Goal: Information Seeking & Learning: Learn about a topic

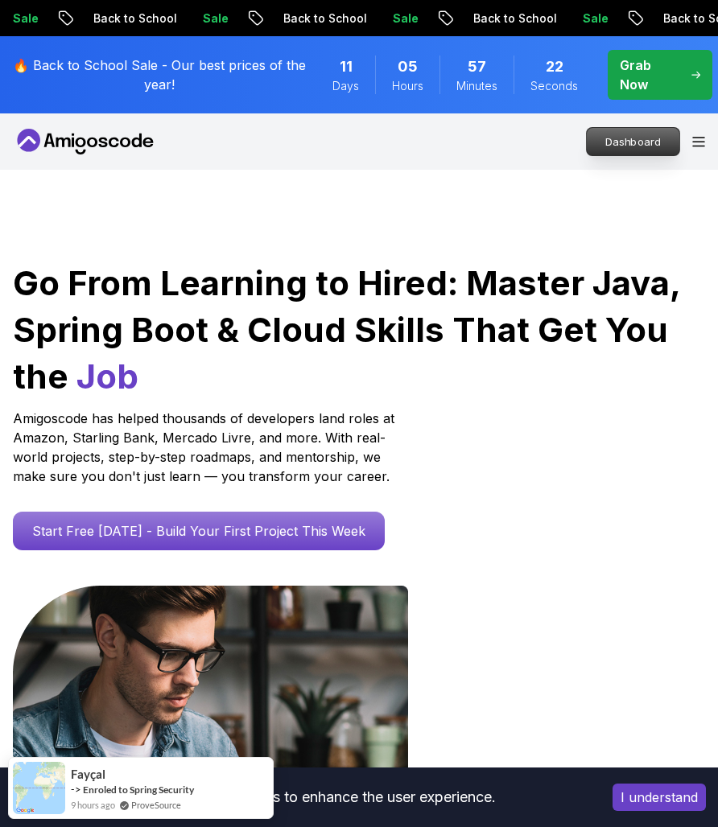
click at [612, 146] on p "Dashboard" at bounding box center [633, 141] width 93 height 27
click at [629, 146] on p "Dashboard" at bounding box center [633, 141] width 93 height 27
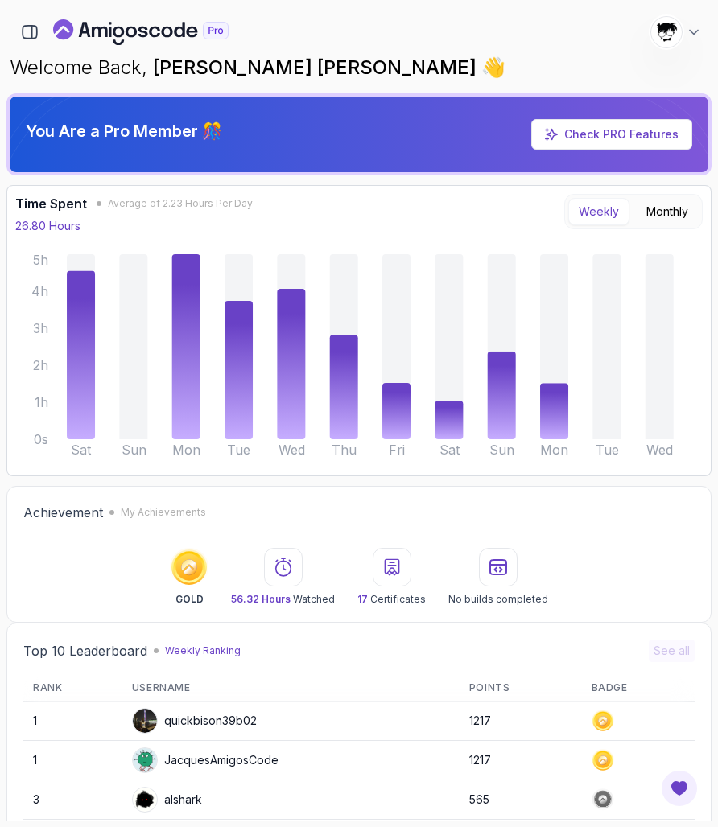
click at [28, 46] on div "1392 Points [PERSON_NAME] [PERSON_NAME] Student" at bounding box center [358, 32] width 705 height 32
click at [28, 39] on icon "button" at bounding box center [30, 32] width 14 height 13
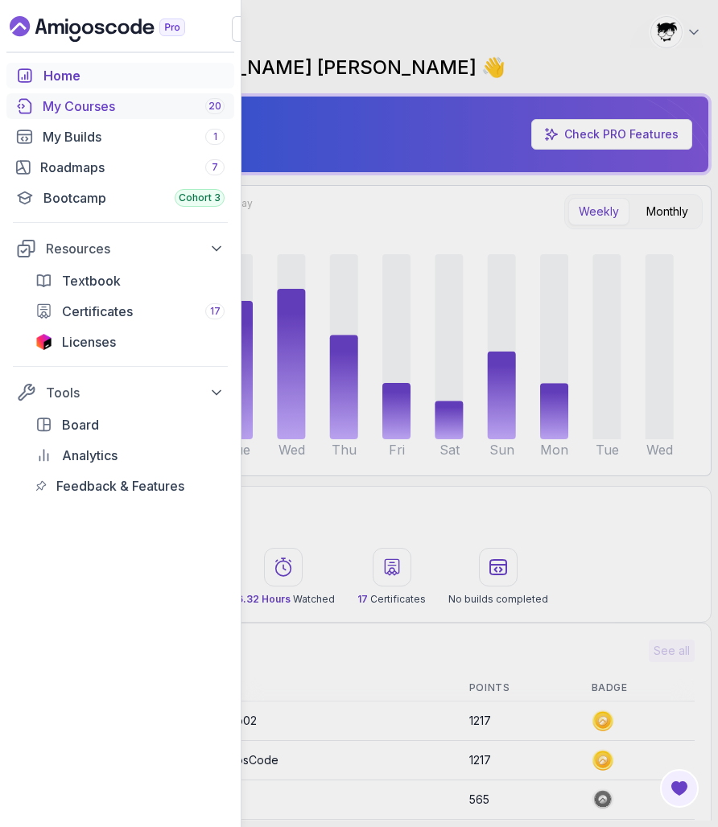
click at [53, 110] on div "My Courses 20" at bounding box center [134, 106] width 182 height 19
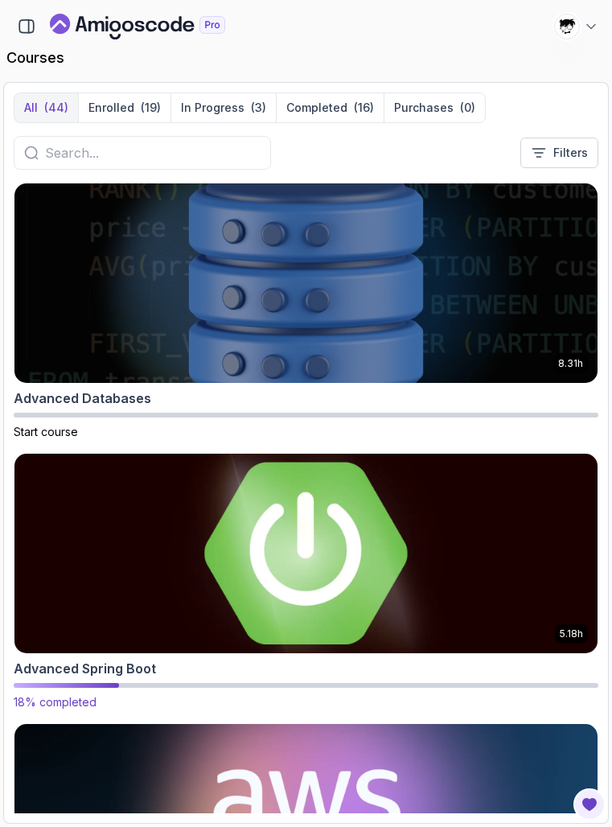
click at [134, 507] on img at bounding box center [306, 553] width 612 height 209
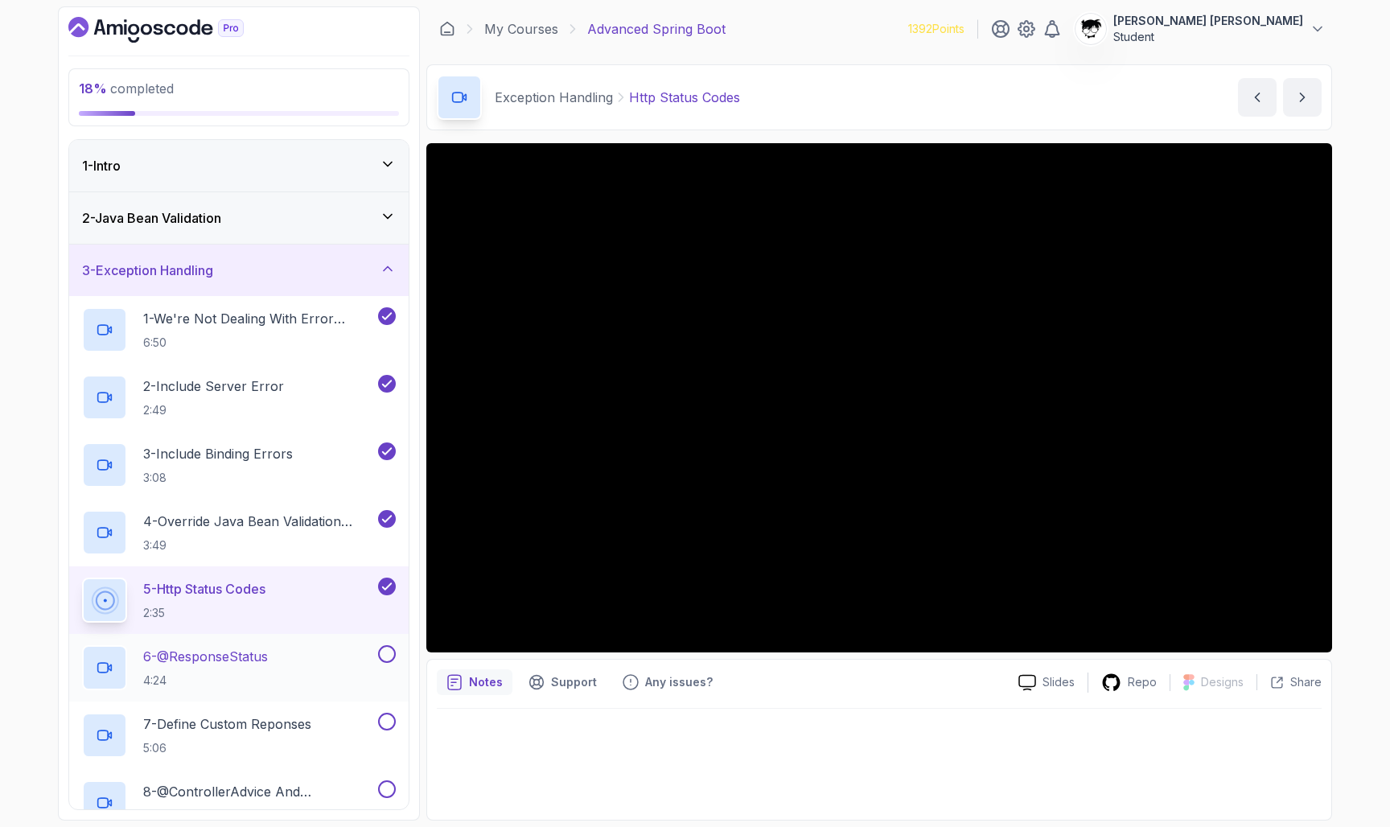
click at [306, 681] on div "6 - @ResponseStatus 4:24" at bounding box center [228, 667] width 293 height 45
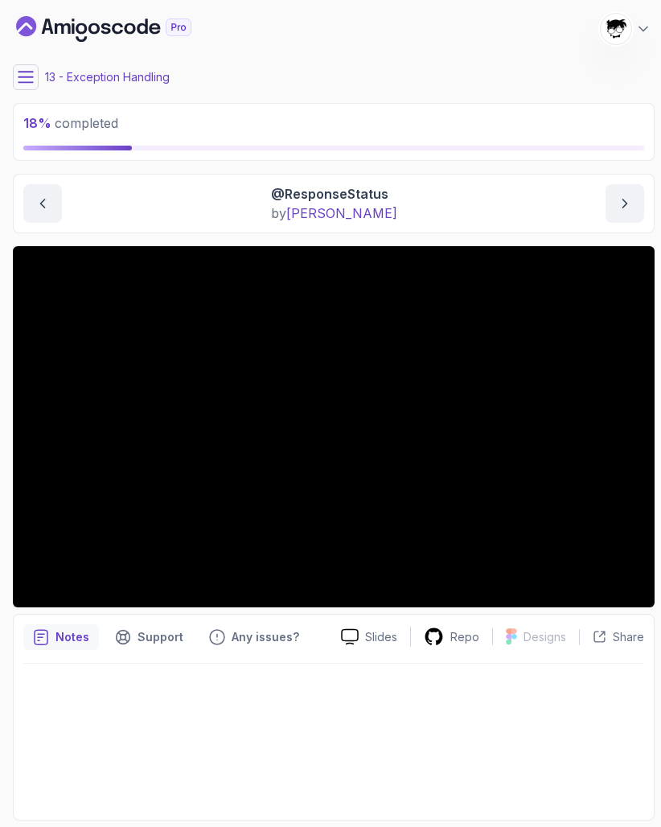
click at [36, 76] on button at bounding box center [26, 77] width 26 height 26
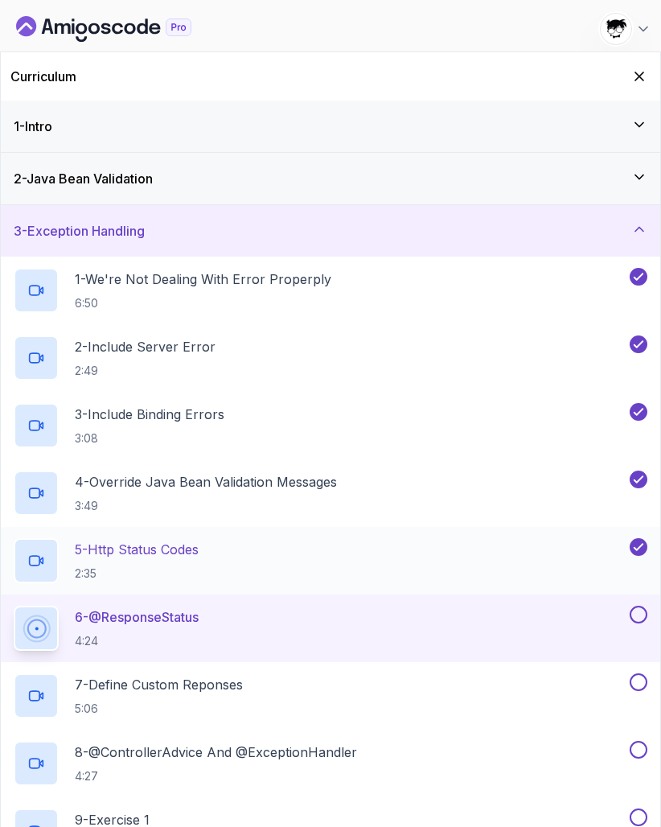
scroll to position [209, 0]
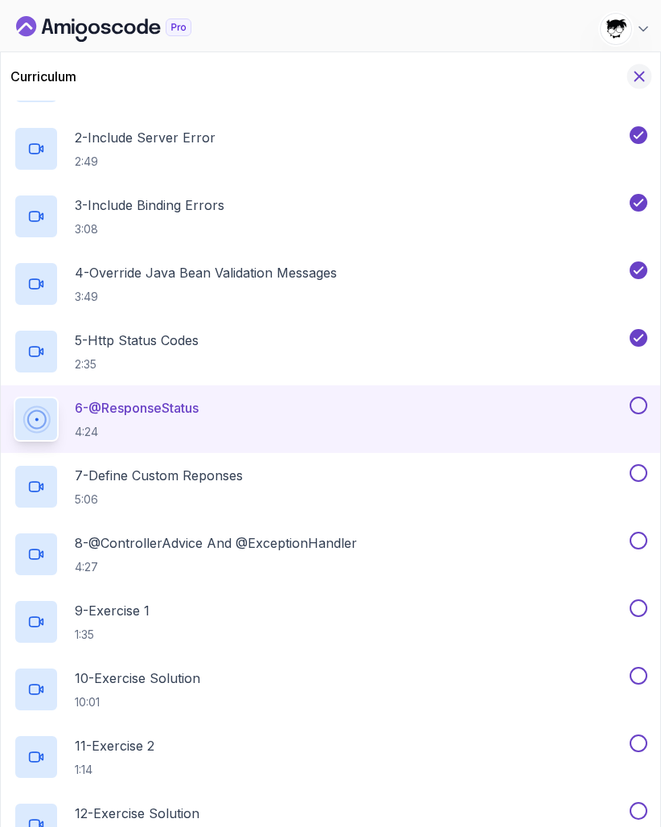
click at [642, 80] on icon "Hide Curriculum for mobile" at bounding box center [640, 76] width 9 height 9
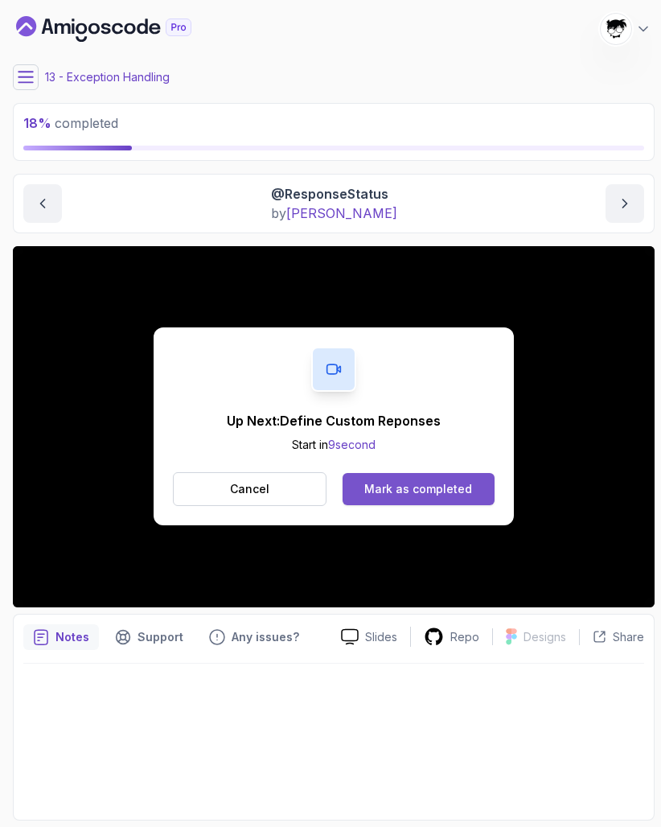
click at [376, 483] on div "Mark as completed" at bounding box center [418, 489] width 108 height 16
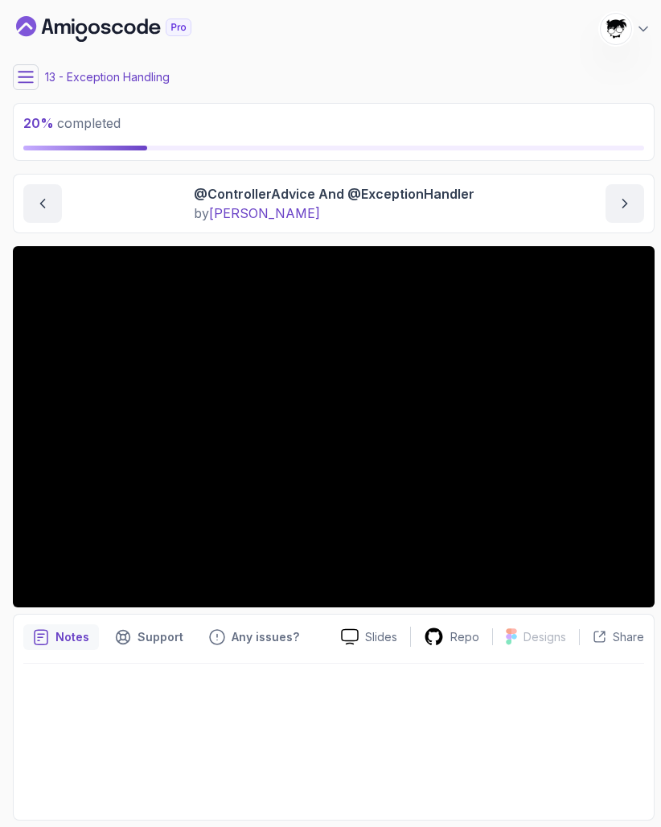
click at [23, 77] on icon at bounding box center [26, 77] width 14 height 10
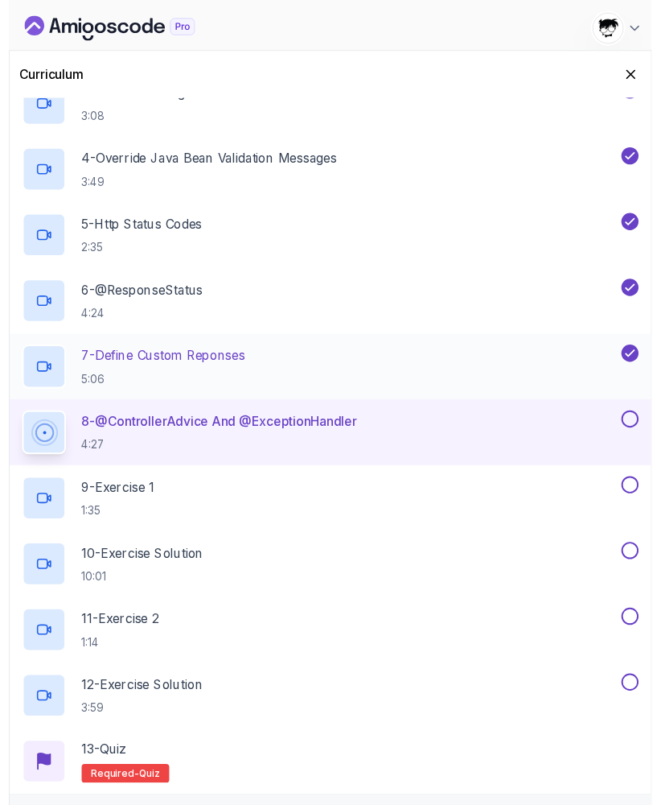
scroll to position [327, 0]
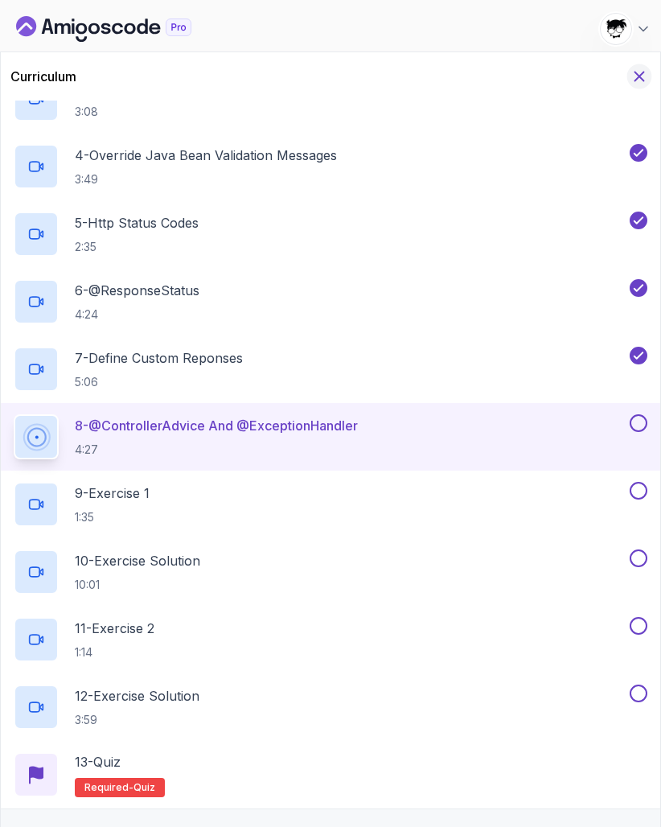
click at [642, 75] on icon "Hide Curriculum for mobile" at bounding box center [640, 76] width 9 height 9
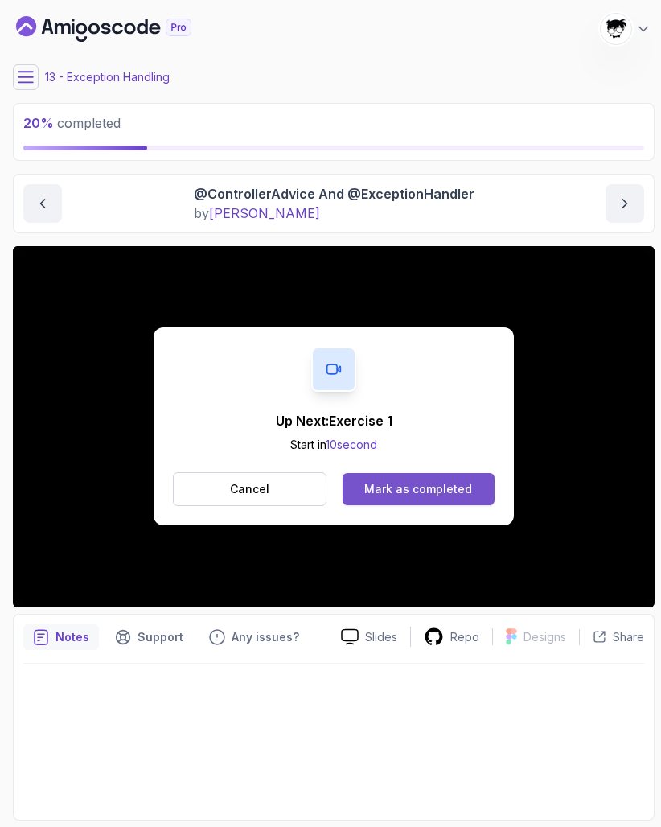
click at [368, 477] on button "Mark as completed" at bounding box center [419, 489] width 152 height 32
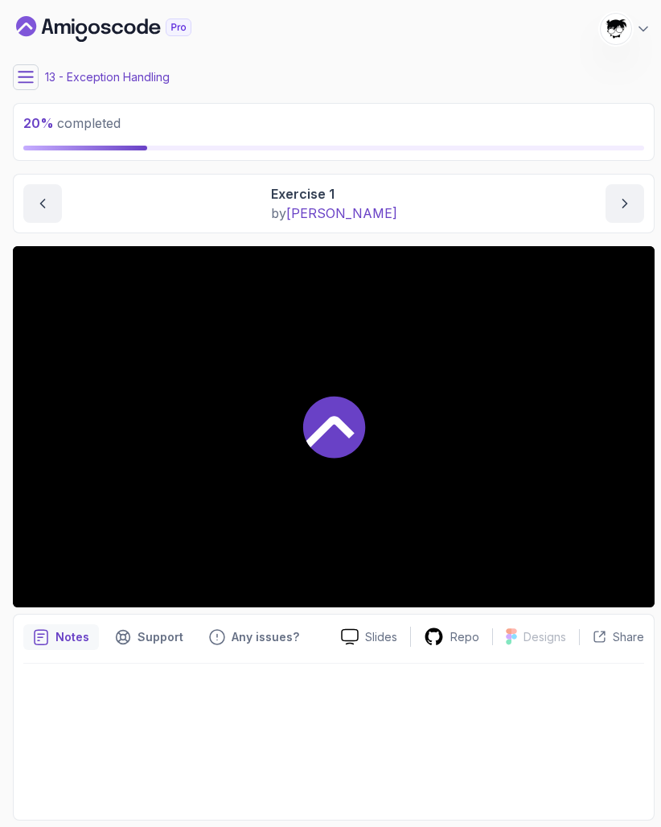
click at [501, 86] on div "13 - Exception Handling" at bounding box center [334, 77] width 642 height 26
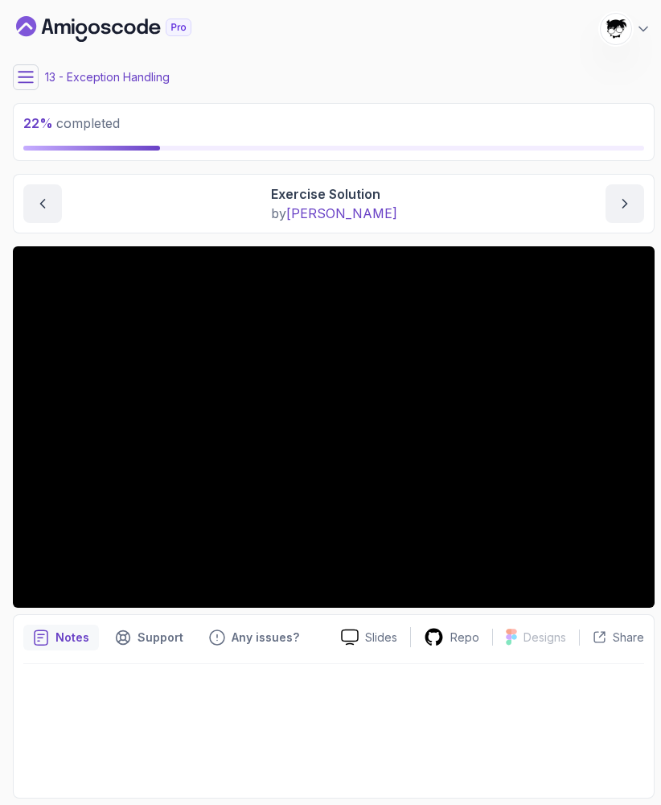
click at [22, 74] on icon at bounding box center [26, 77] width 16 height 16
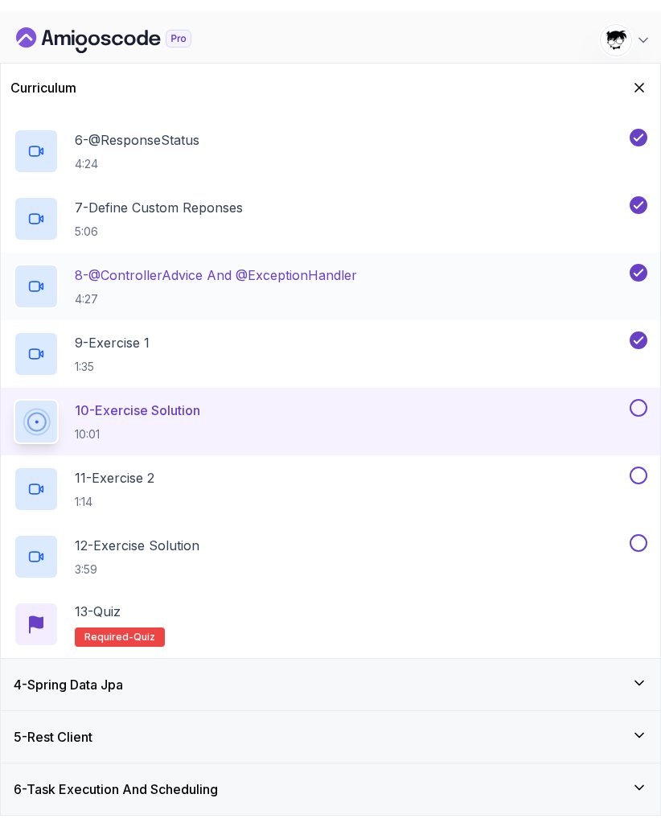
scroll to position [486, 0]
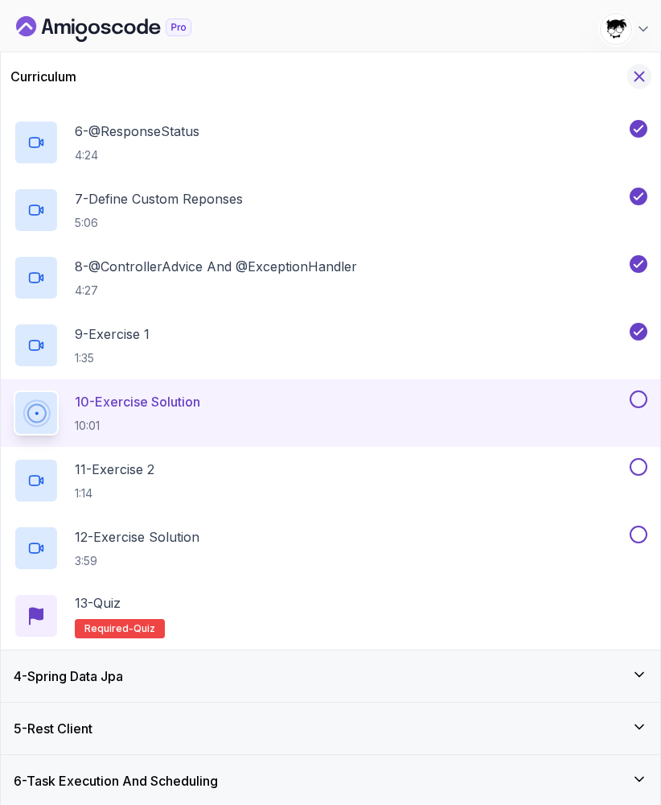
click at [641, 80] on icon "Hide Curriculum for mobile" at bounding box center [640, 77] width 18 height 18
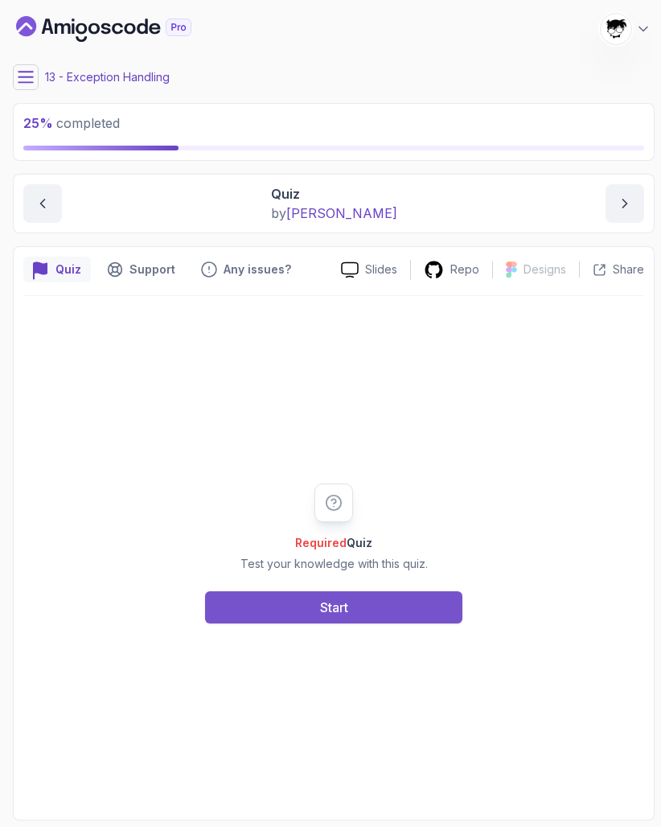
click at [286, 598] on button "Start" at bounding box center [333, 607] width 257 height 32
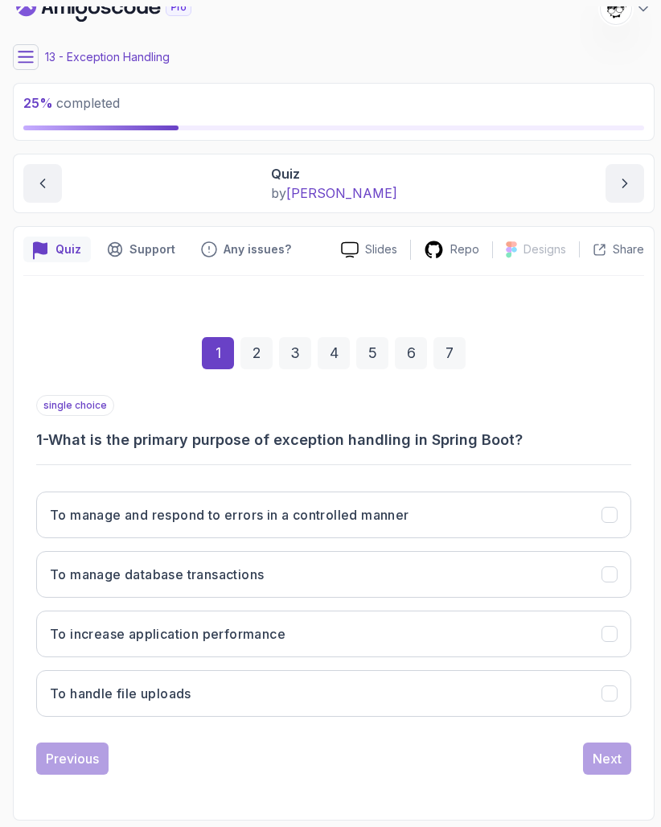
scroll to position [20, 0]
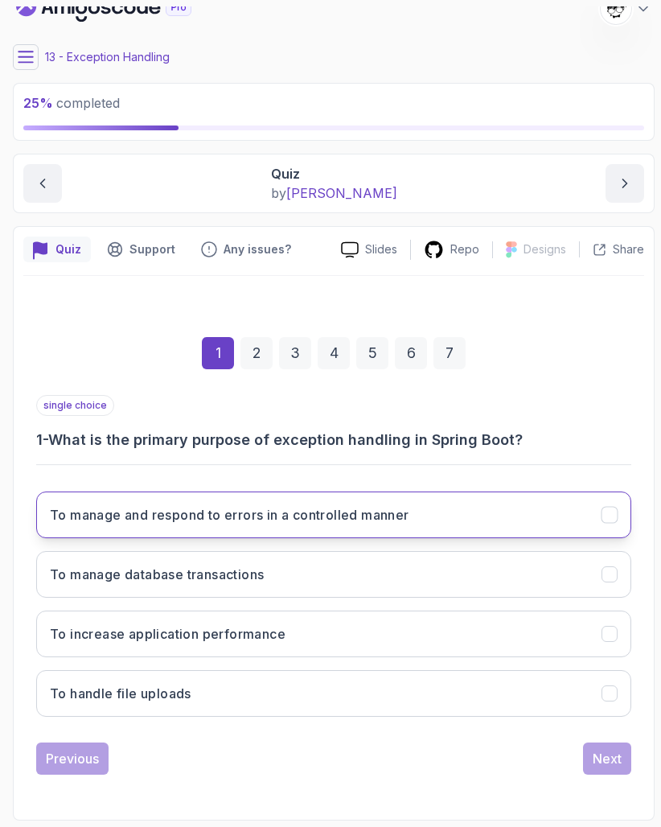
click at [88, 514] on h3 "To manage and respond to errors in a controlled manner" at bounding box center [230, 514] width 360 height 19
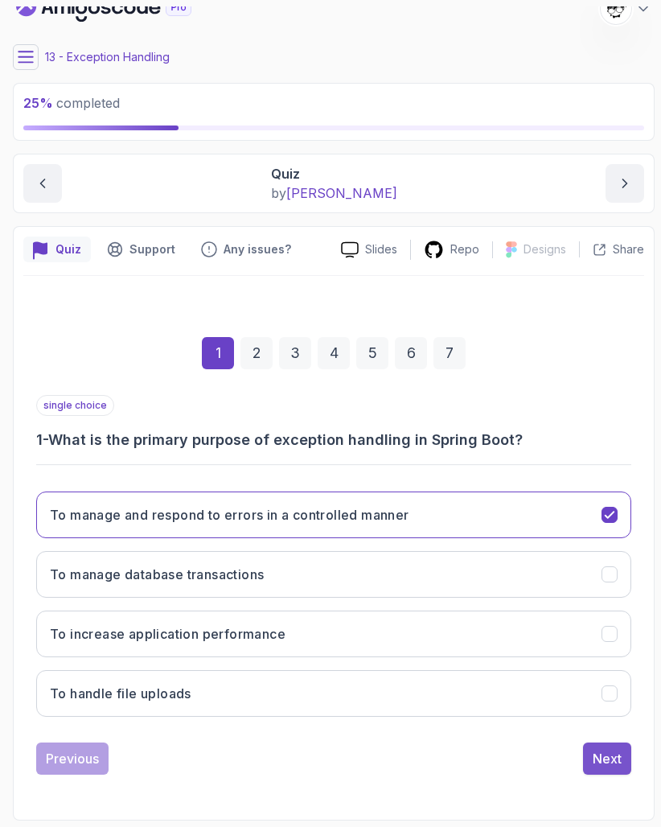
click at [621, 761] on div "Next" at bounding box center [607, 758] width 29 height 19
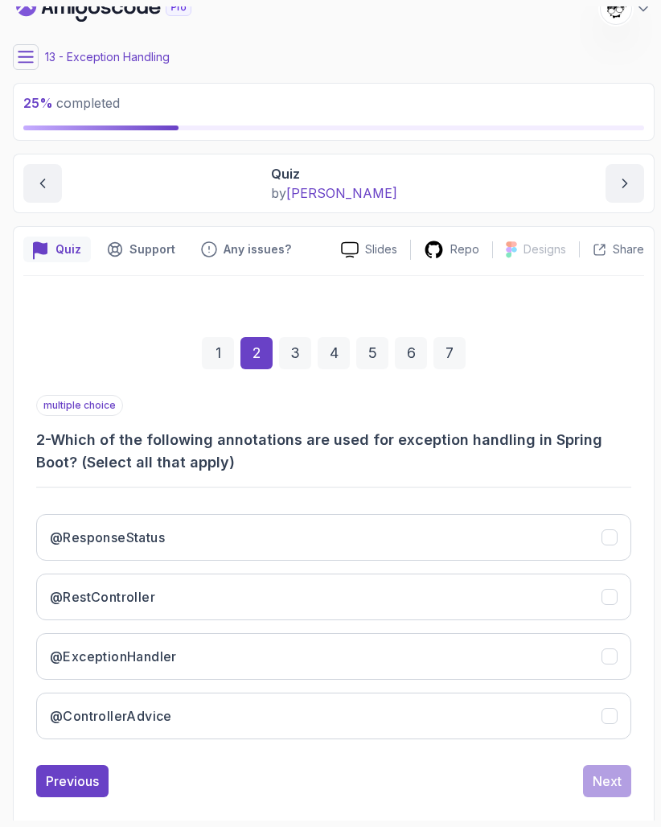
click at [183, 468] on h3 "2 - Which of the following annotations are used for exception handling in Sprin…" at bounding box center [333, 451] width 595 height 45
click at [257, 474] on div "multiple choice 2 - Which of the following annotations are used for exception h…" at bounding box center [333, 573] width 595 height 357
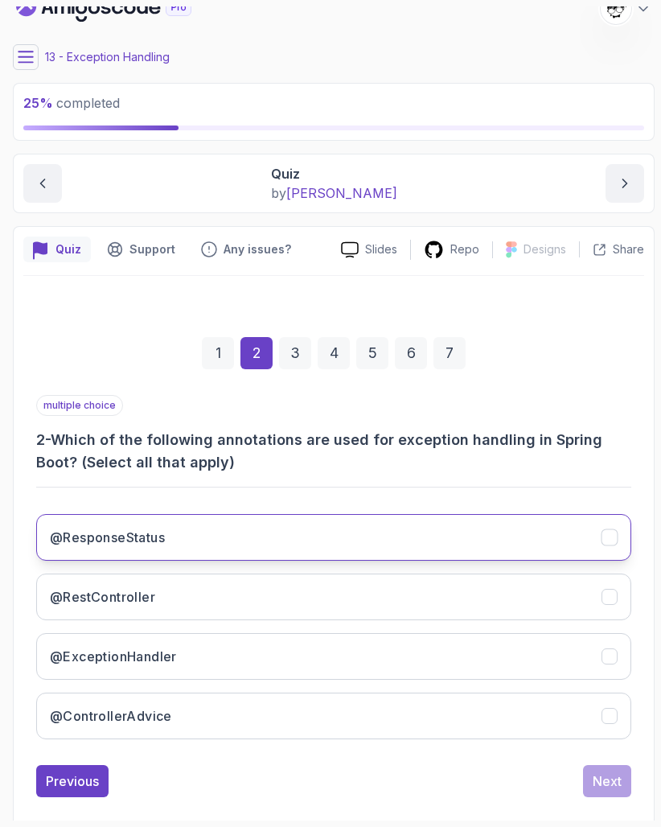
click at [235, 529] on button "@ResponseStatus" at bounding box center [333, 537] width 595 height 47
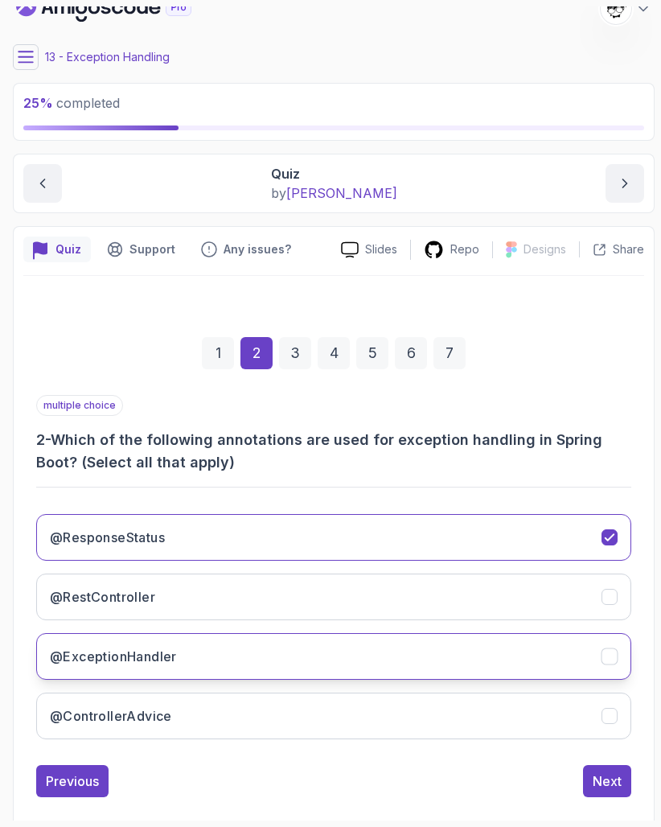
click at [205, 647] on button "@ExceptionHandler" at bounding box center [333, 656] width 595 height 47
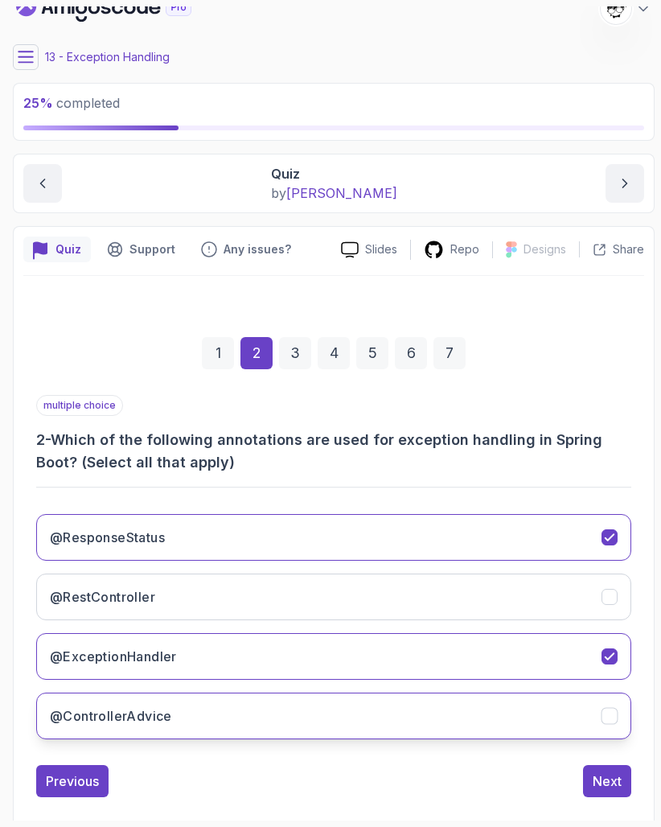
click at [204, 731] on button "@ControllerAdvice" at bounding box center [333, 716] width 595 height 47
click at [625, 784] on button "Next" at bounding box center [607, 781] width 48 height 32
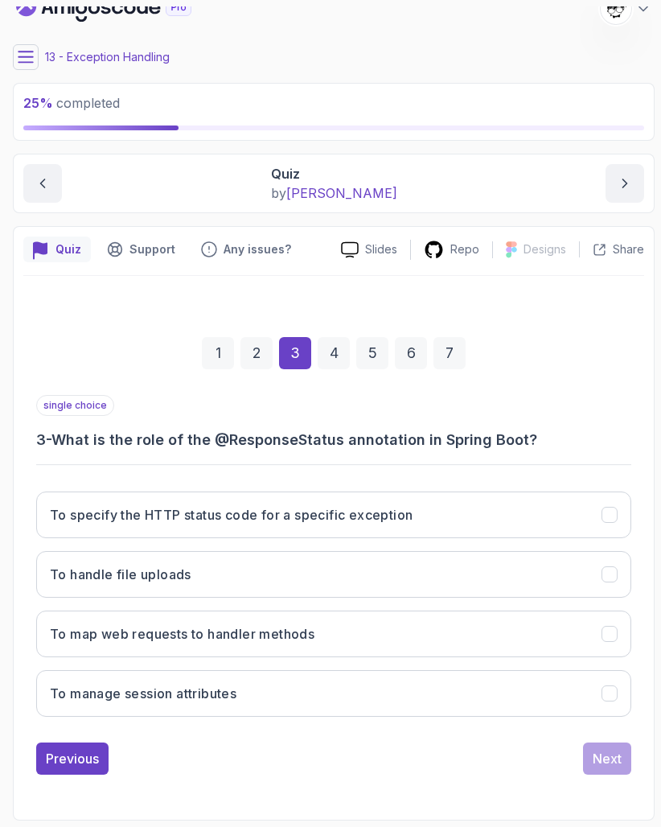
click at [158, 457] on div "single choice 3 - What is the role of the @ResponseStatus annotation in Spring …" at bounding box center [333, 562] width 595 height 335
click at [149, 449] on h3 "3 - What is the role of the @ResponseStatus annotation in Spring Boot?" at bounding box center [333, 440] width 595 height 23
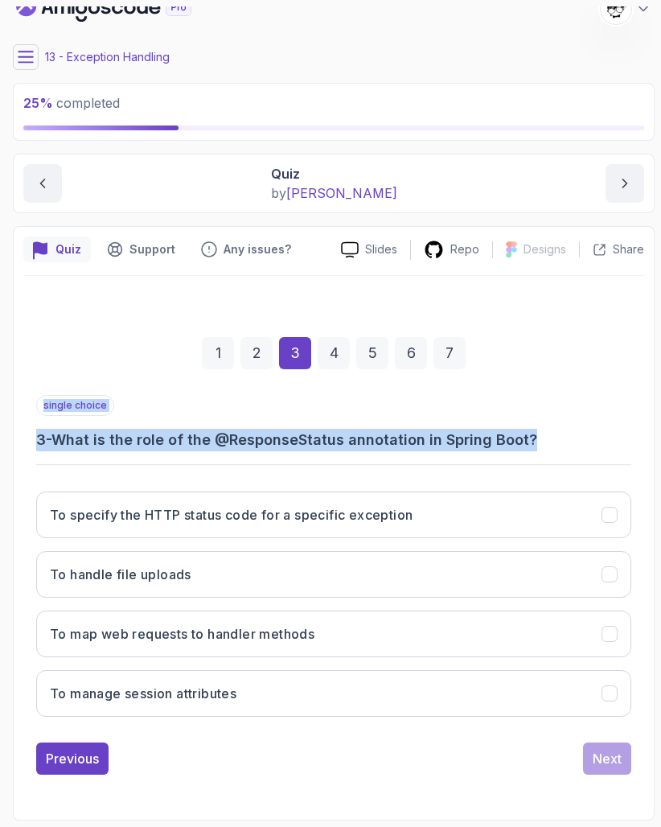
click at [149, 449] on h3 "3 - What is the role of the @ResponseStatus annotation in Spring Boot?" at bounding box center [333, 440] width 595 height 23
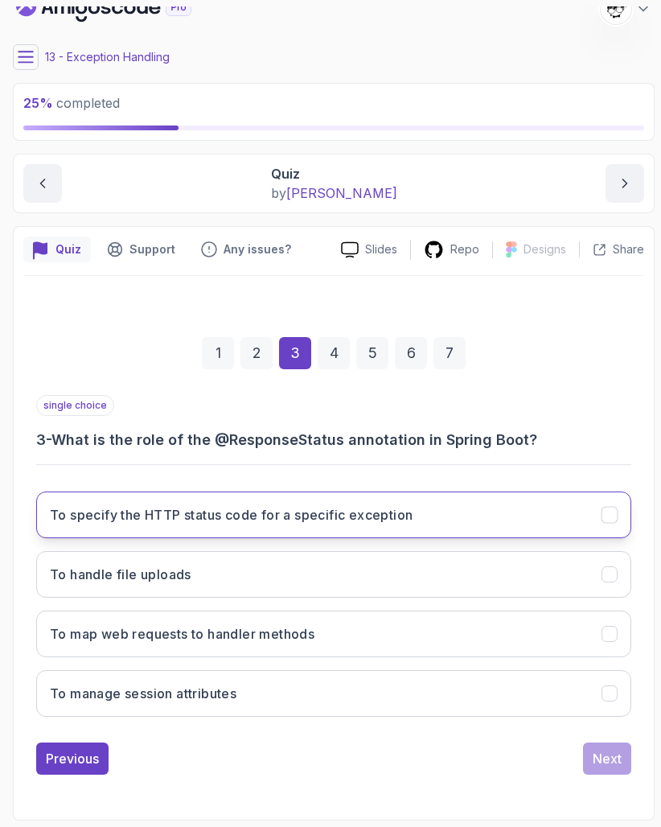
click at [148, 524] on h3 "To specify the HTTP status code for a specific exception" at bounding box center [231, 514] width 363 height 19
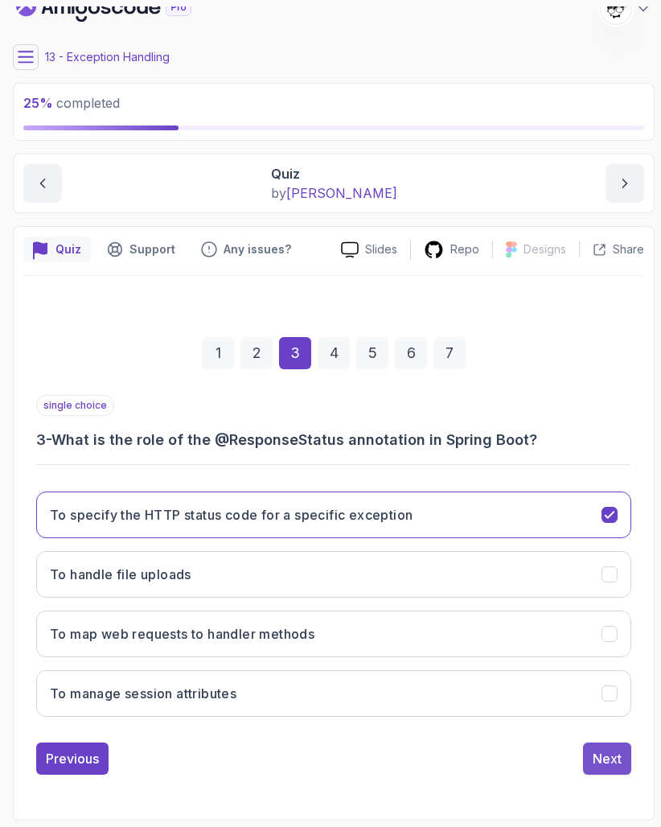
click at [596, 752] on div "Next" at bounding box center [607, 758] width 29 height 19
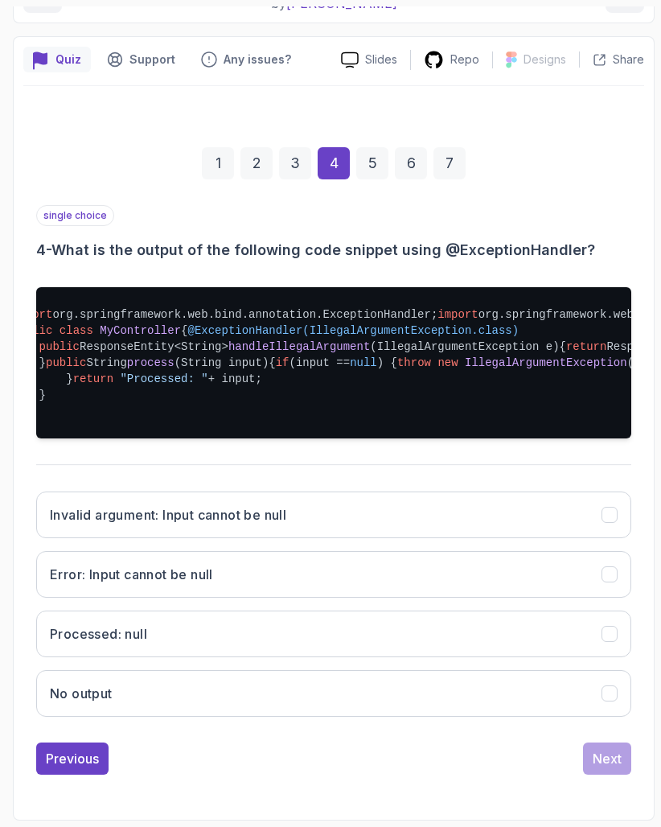
scroll to position [0, 0]
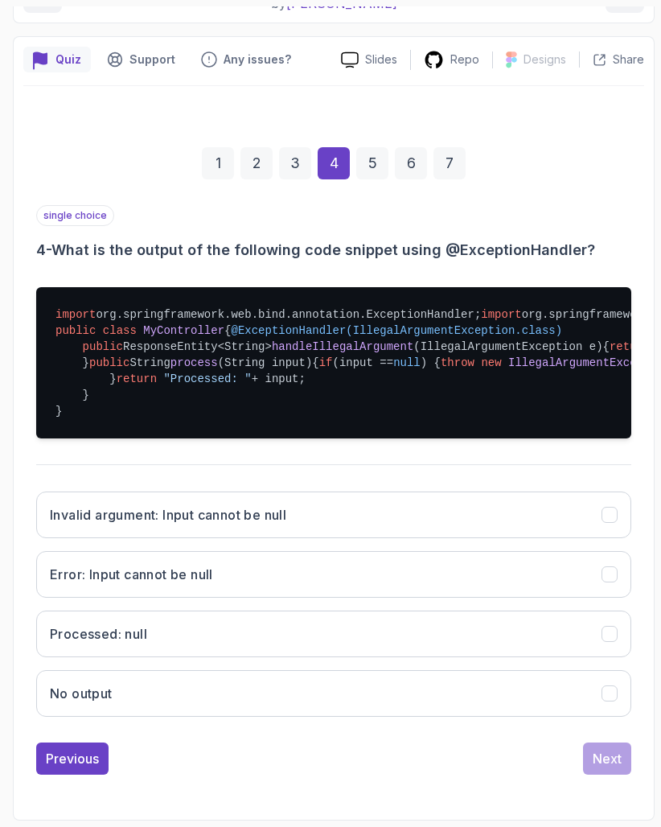
drag, startPoint x: 101, startPoint y: 358, endPoint x: 215, endPoint y: 369, distance: 114.8
click at [215, 369] on pre "import org.springframework.web.bind.annotation.ExceptionHandler; import org.spr…" at bounding box center [333, 362] width 595 height 151
click at [508, 369] on span "IllegalArgumentException" at bounding box center [589, 362] width 163 height 13
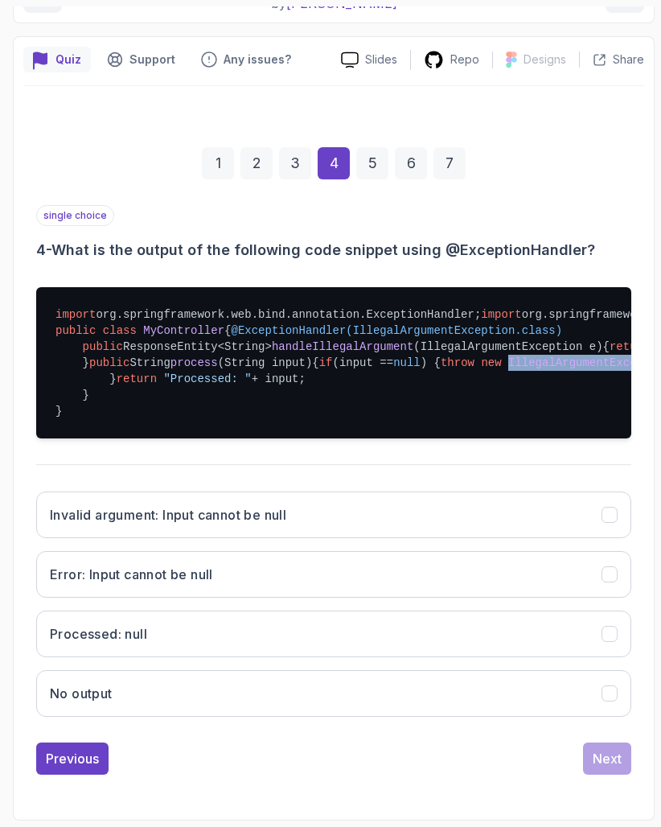
click at [508, 369] on span "IllegalArgumentException" at bounding box center [589, 362] width 163 height 13
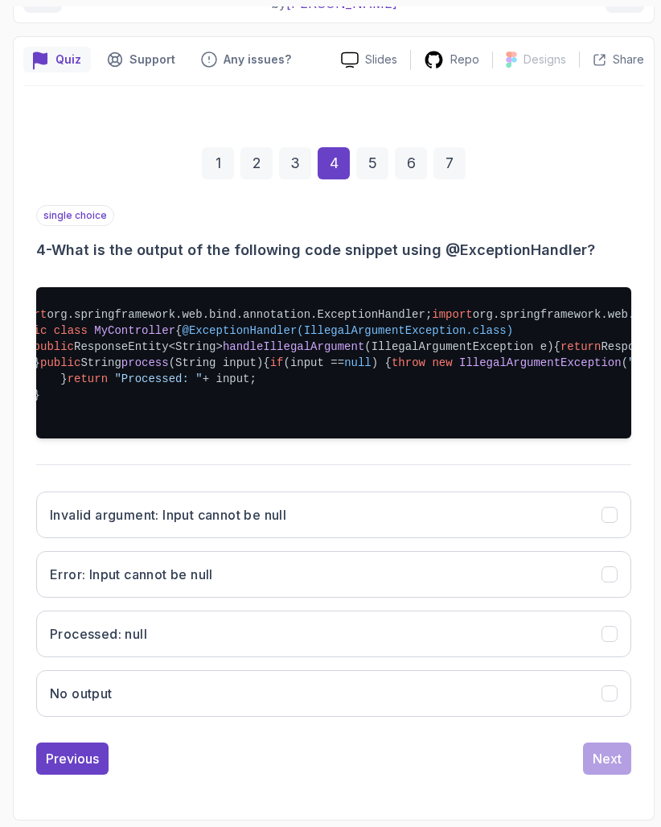
scroll to position [403, 0]
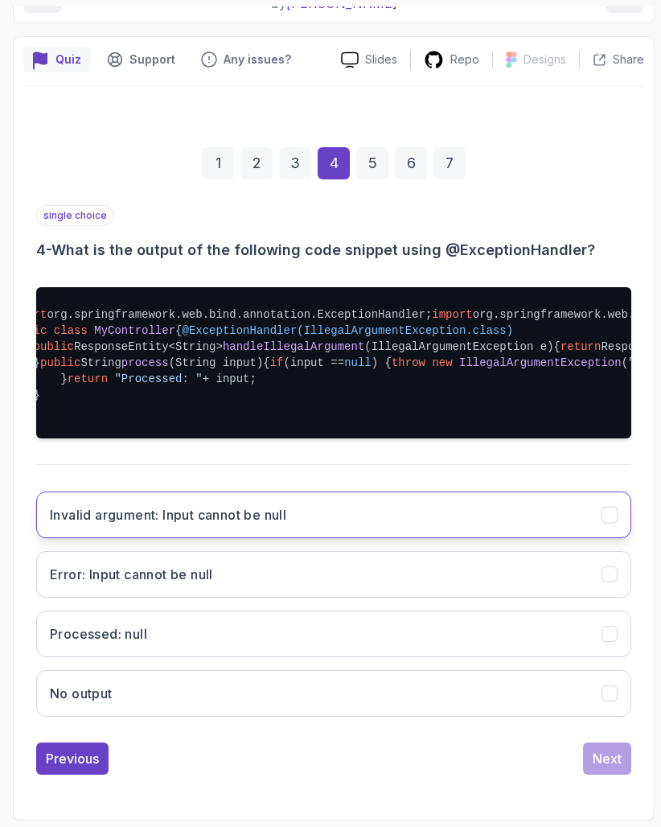
click at [244, 496] on button "Invalid argument: Input cannot be null" at bounding box center [333, 515] width 595 height 47
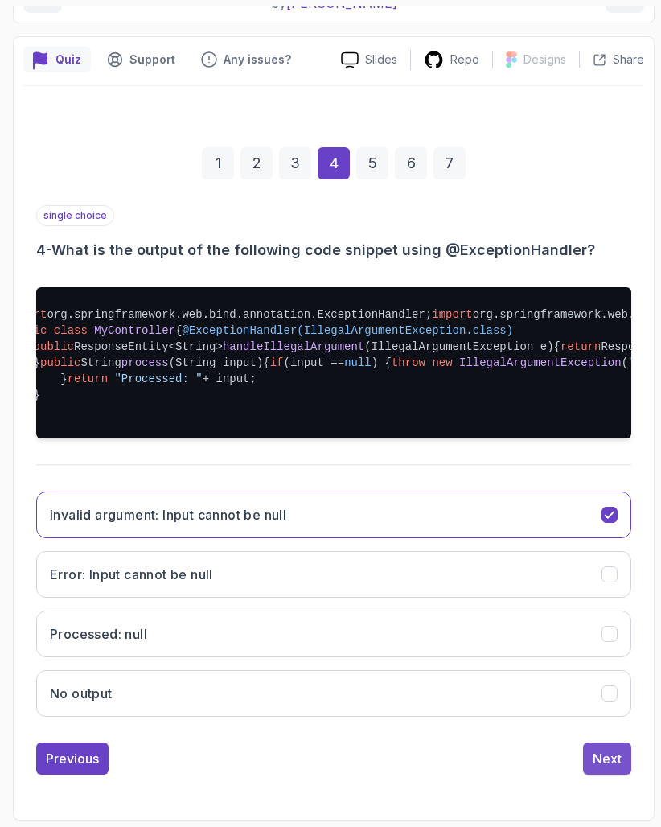
click at [593, 768] on button "Next" at bounding box center [607, 759] width 48 height 32
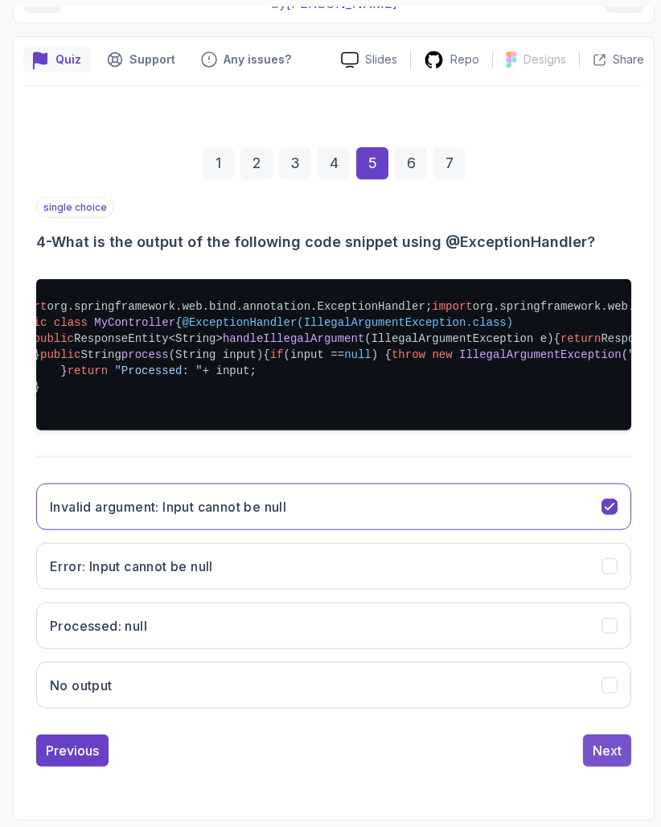
scroll to position [20, 0]
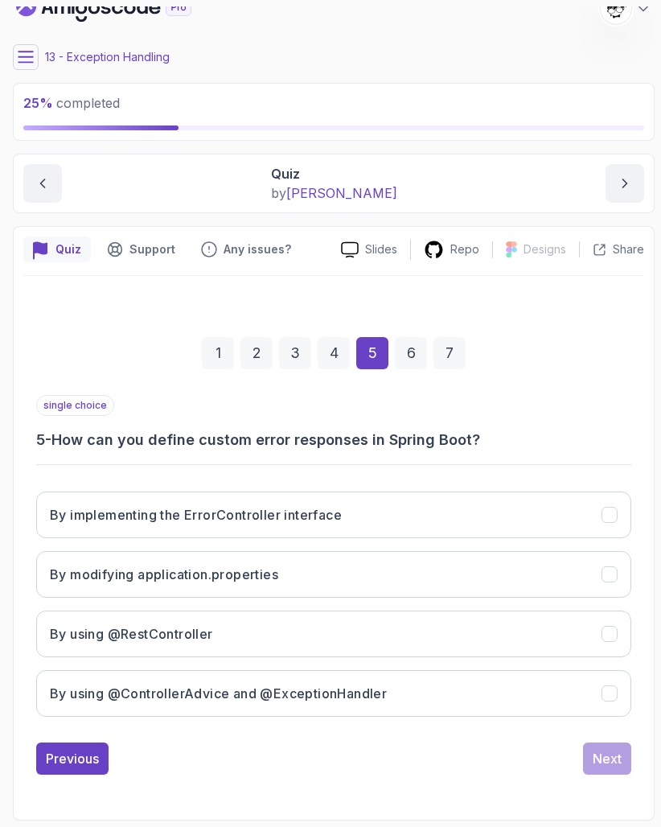
drag, startPoint x: 60, startPoint y: 436, endPoint x: 422, endPoint y: 436, distance: 362.0
click at [422, 436] on h3 "5 - How can you define custom error responses in Spring Boot?" at bounding box center [333, 440] width 595 height 23
click at [467, 438] on h3 "5 - How can you define custom error responses in Spring Boot?" at bounding box center [333, 440] width 595 height 23
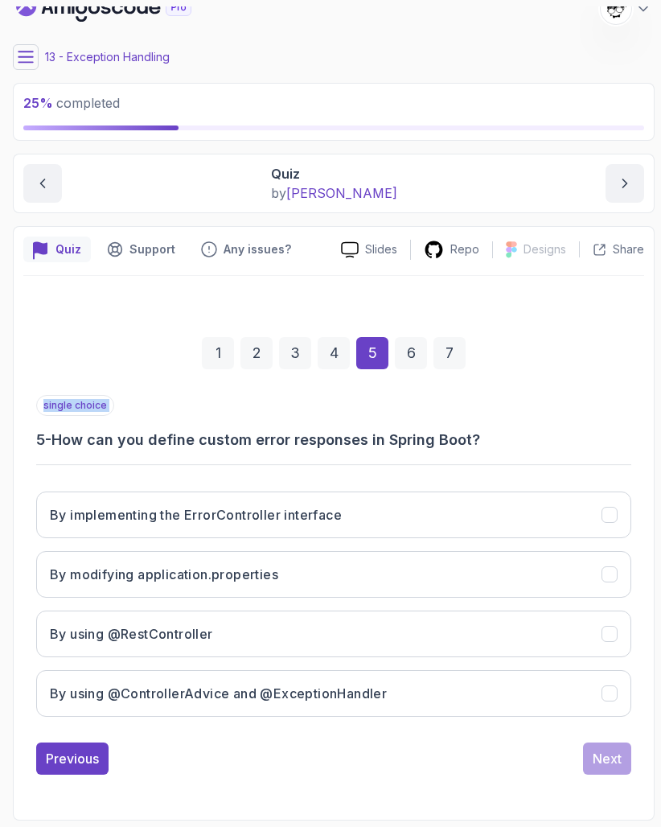
click at [420, 467] on div "single choice 5 - How can you define custom error responses in Spring Boot? By …" at bounding box center [333, 562] width 595 height 335
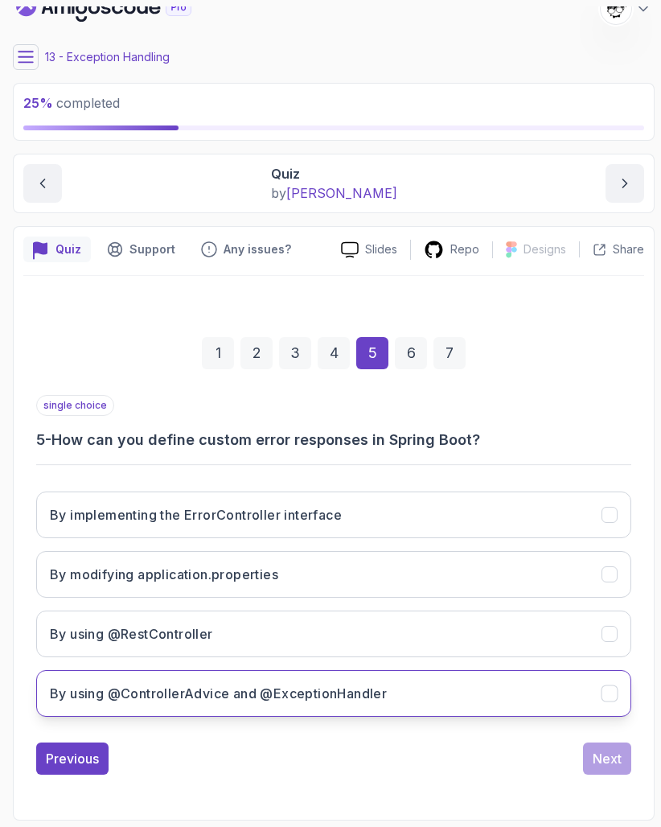
click at [167, 682] on button "By using @ControllerAdvice and @ExceptionHandler" at bounding box center [333, 693] width 595 height 47
click at [600, 748] on button "Next" at bounding box center [607, 759] width 48 height 32
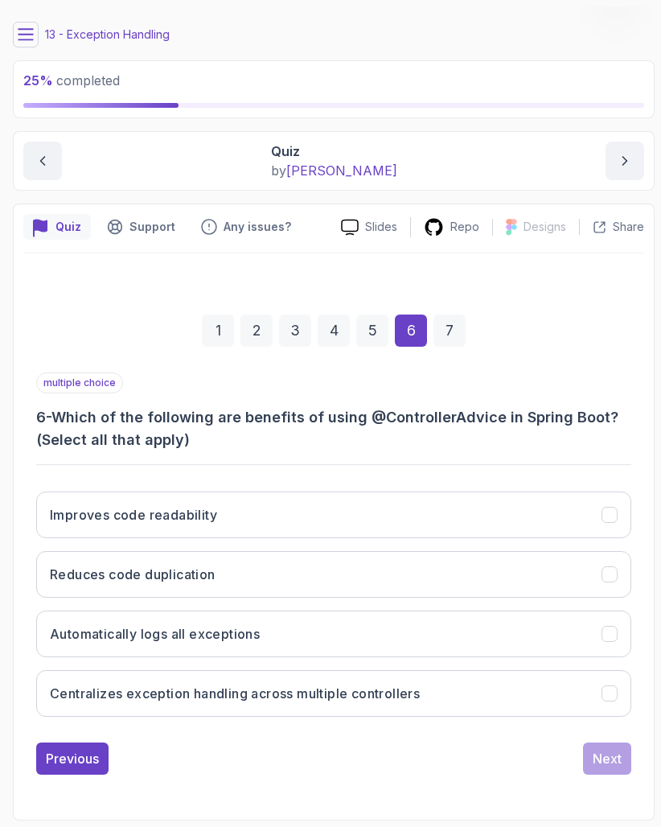
scroll to position [43, 0]
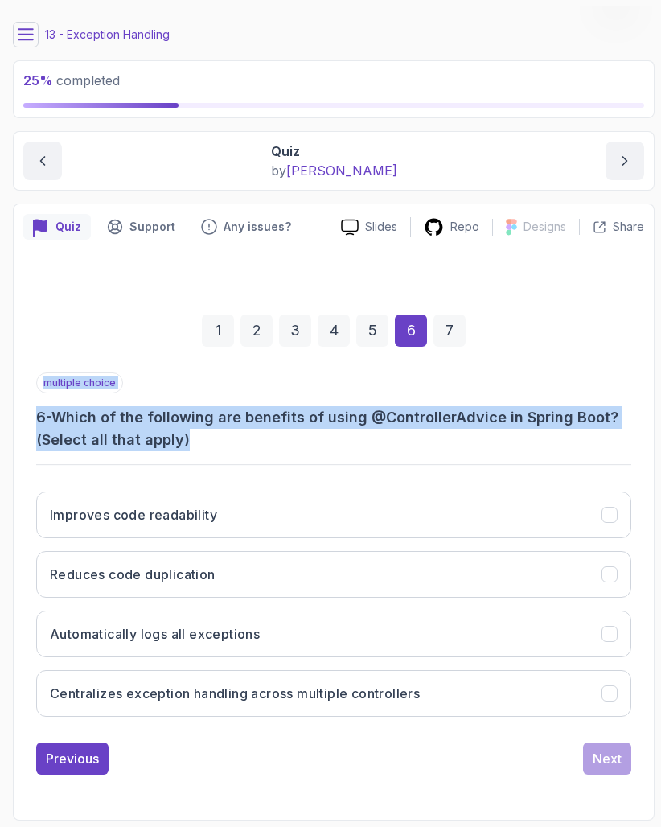
drag, startPoint x: 47, startPoint y: 382, endPoint x: 402, endPoint y: 443, distance: 360.7
click at [402, 443] on div "multiple choice 6 - Which of the following are benefits of using @ControllerAdv…" at bounding box center [333, 412] width 595 height 79
click at [402, 443] on h3 "6 - Which of the following are benefits of using @ControllerAdvice in Spring Bo…" at bounding box center [333, 428] width 595 height 45
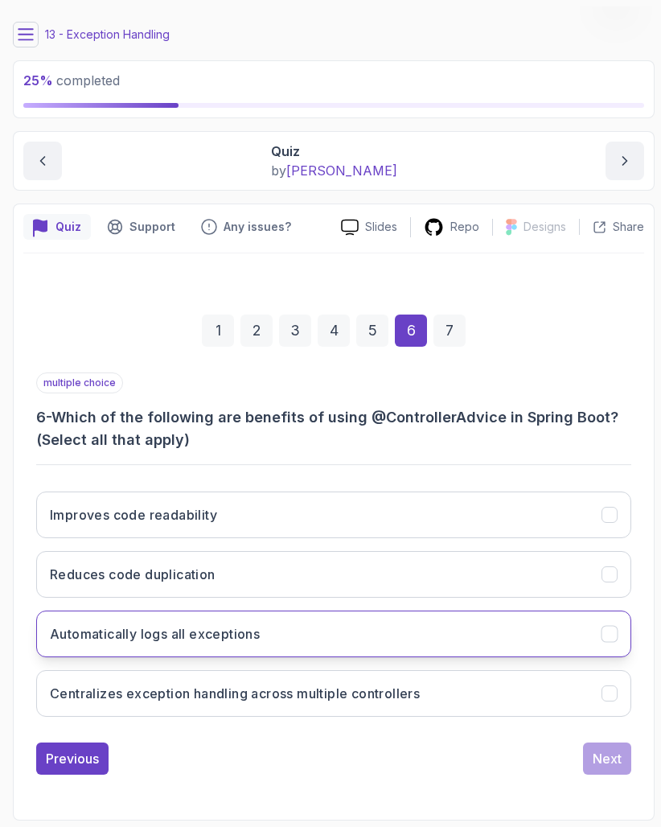
click at [180, 629] on h3 "Automatically logs all exceptions" at bounding box center [155, 633] width 210 height 19
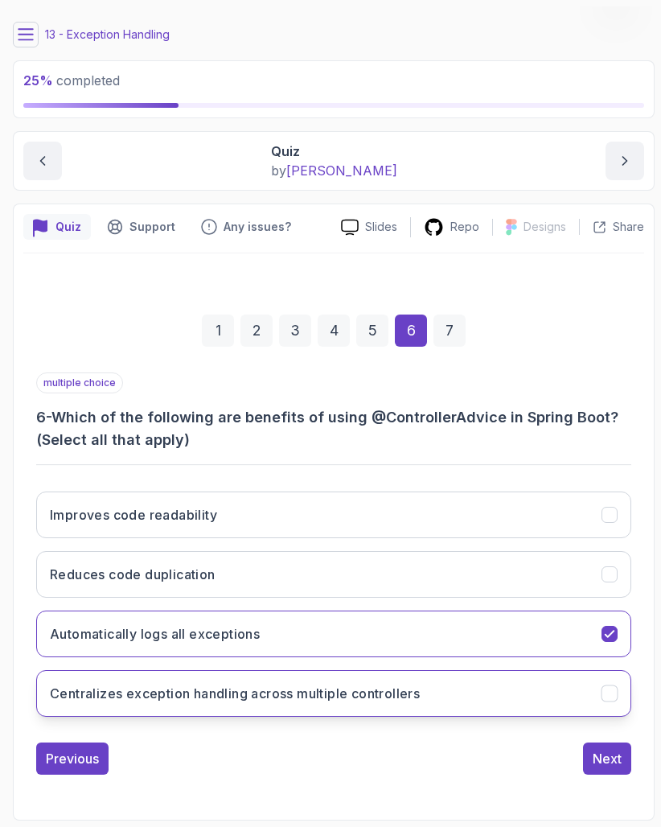
click at [182, 676] on button "Centralizes exception handling across multiple controllers" at bounding box center [333, 693] width 595 height 47
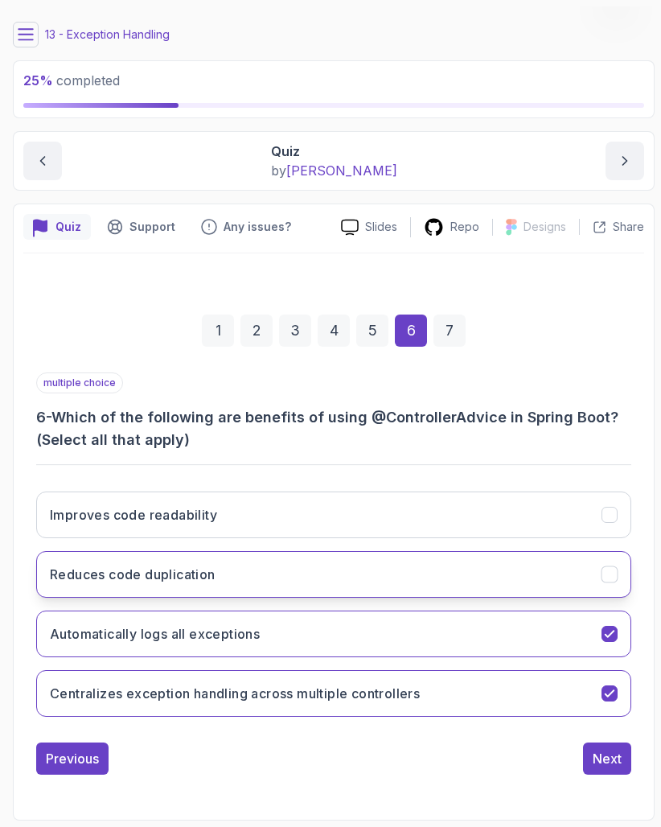
click at [123, 554] on button "Reduces code duplication" at bounding box center [333, 574] width 595 height 47
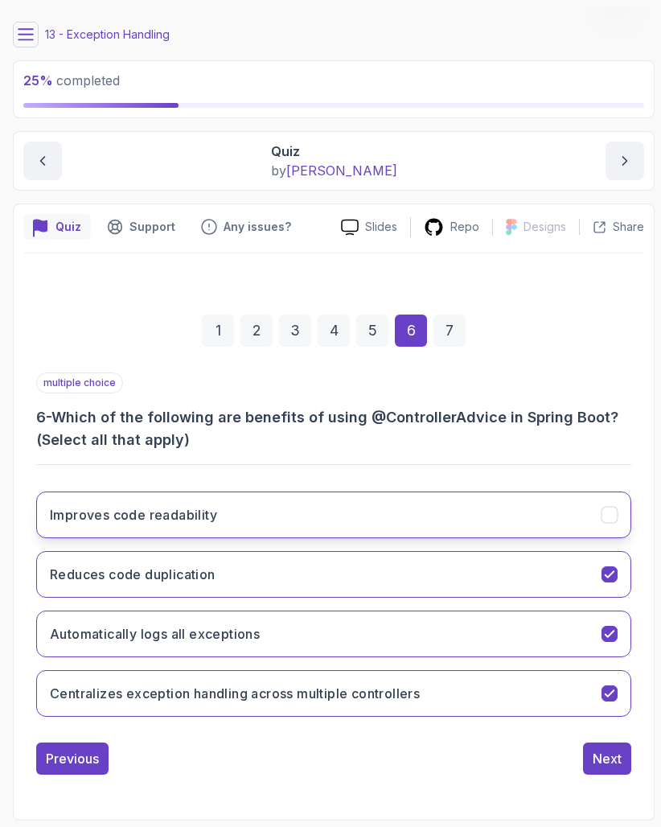
click at [114, 509] on h3 "Improves code readability" at bounding box center [133, 514] width 167 height 19
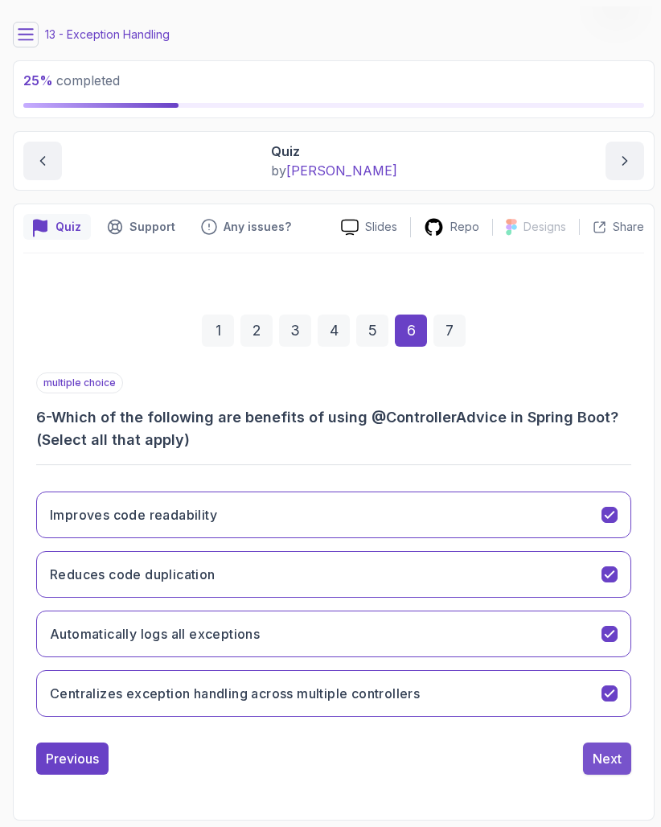
click at [597, 763] on div "Next" at bounding box center [607, 758] width 29 height 19
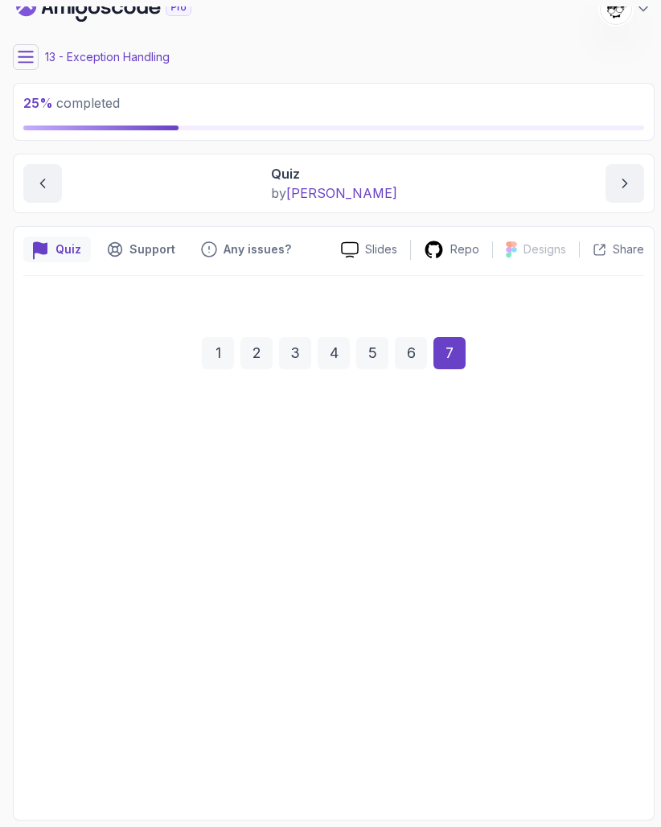
scroll to position [20, 0]
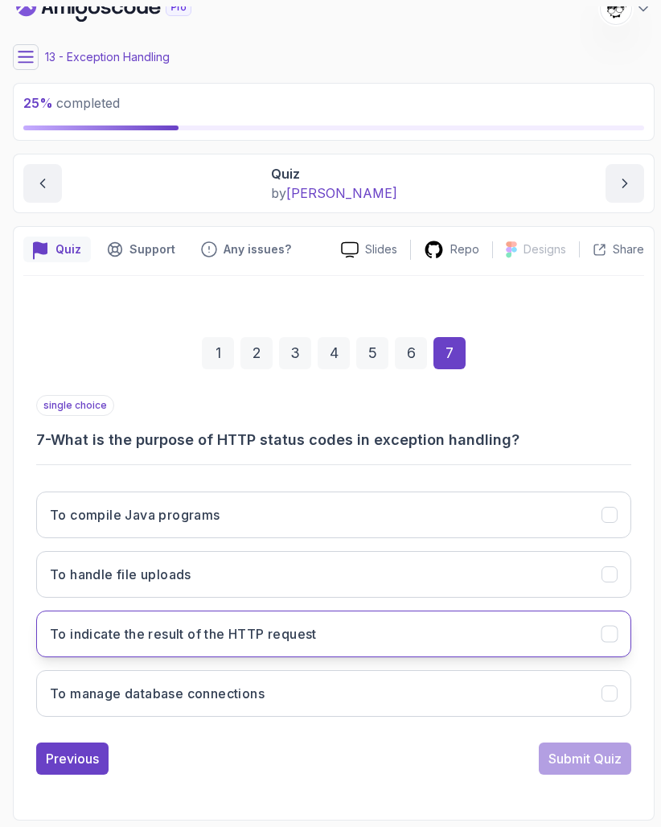
click at [175, 629] on h3 "To indicate the result of the HTTP request" at bounding box center [183, 633] width 267 height 19
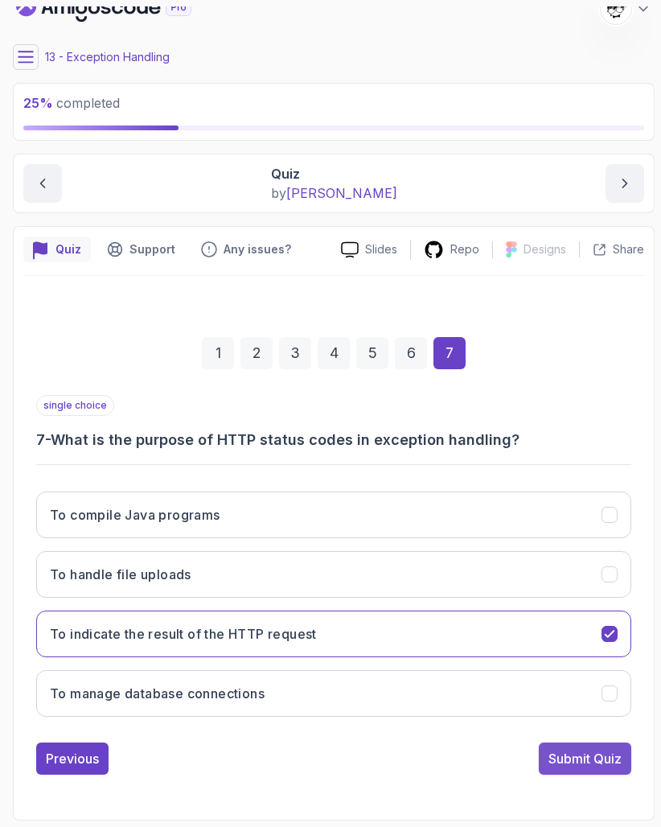
click at [611, 772] on button "Submit Quiz" at bounding box center [585, 759] width 93 height 32
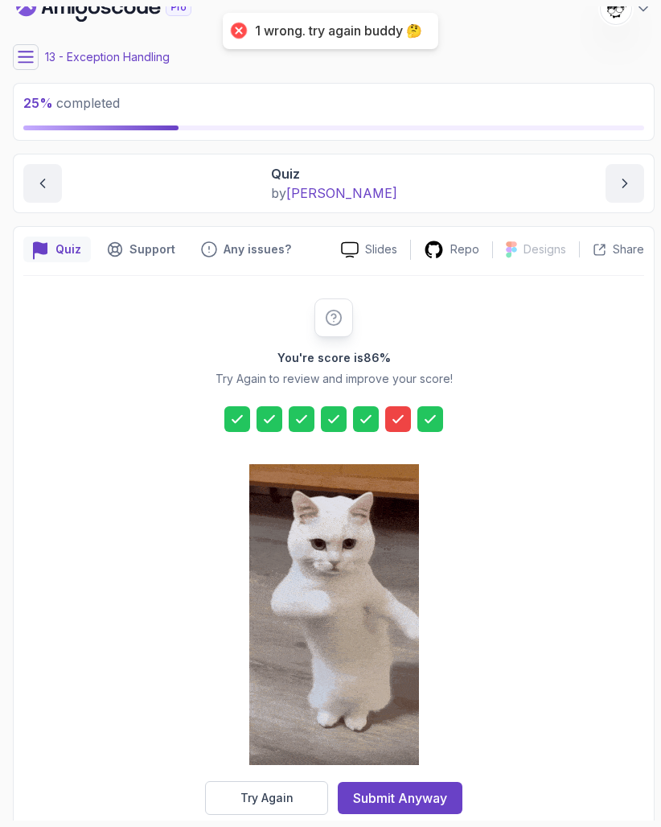
click at [290, 780] on div at bounding box center [334, 616] width 170 height 330
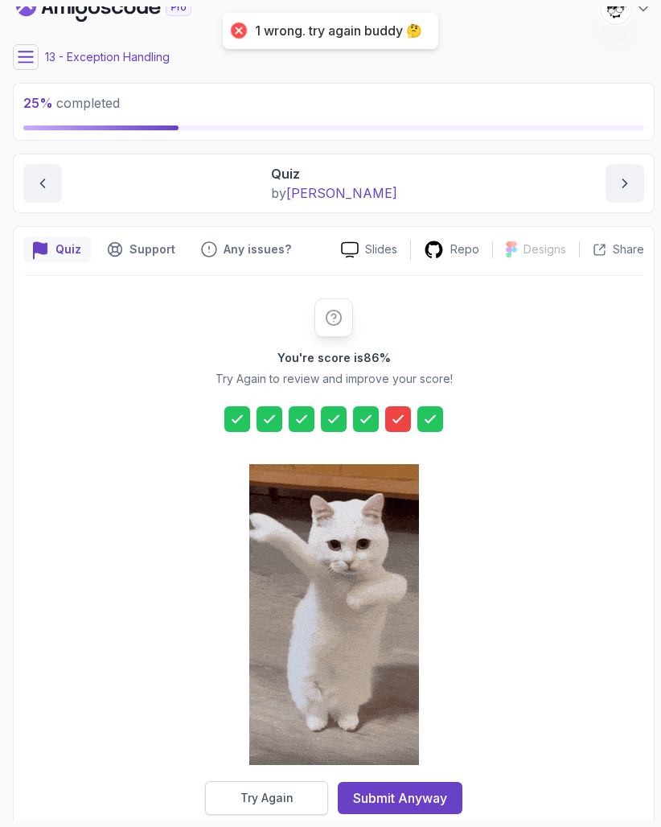
click at [288, 797] on div "Try Again" at bounding box center [267, 798] width 53 height 16
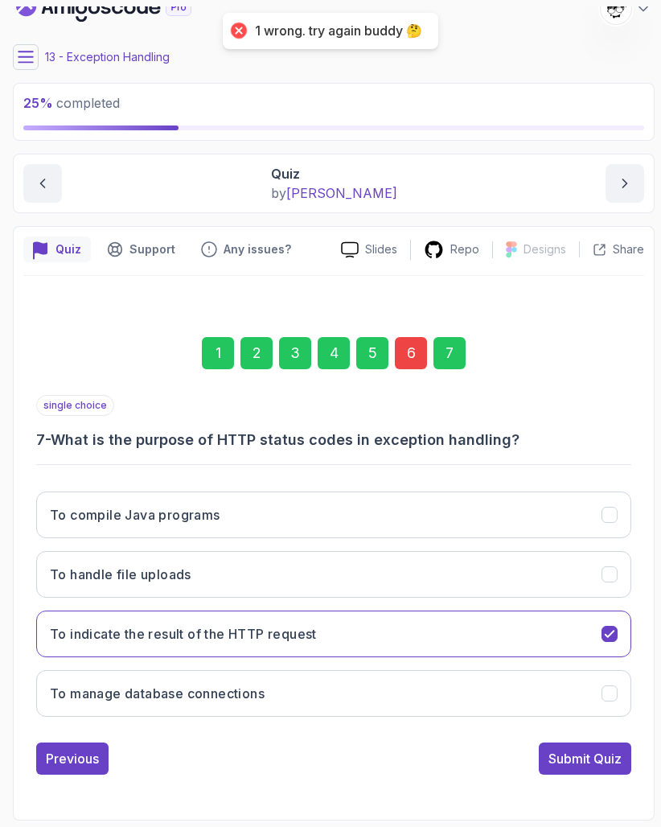
click at [410, 362] on div "6" at bounding box center [411, 353] width 32 height 32
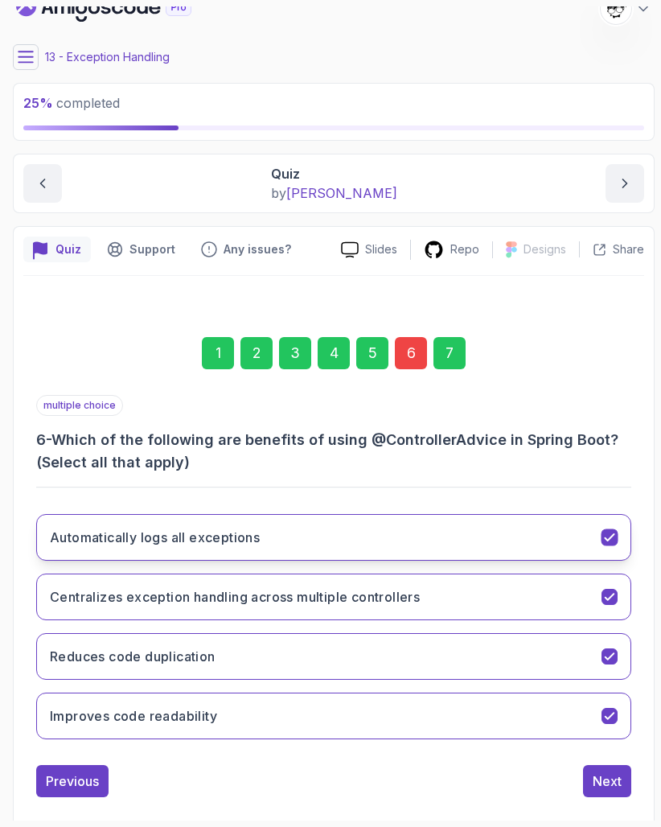
click at [208, 539] on h3 "Automatically logs all exceptions" at bounding box center [155, 537] width 210 height 19
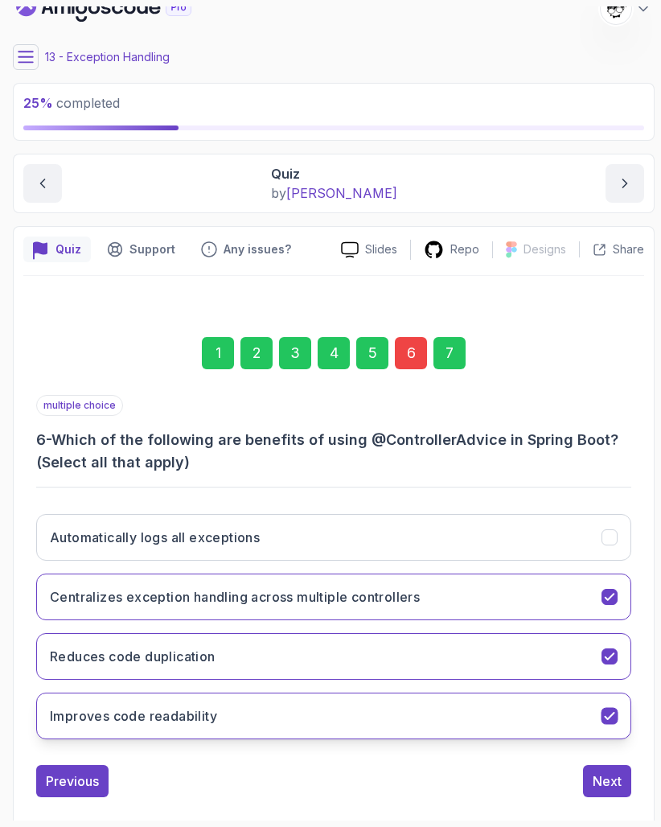
click at [277, 702] on button "Improves code readability" at bounding box center [333, 716] width 595 height 47
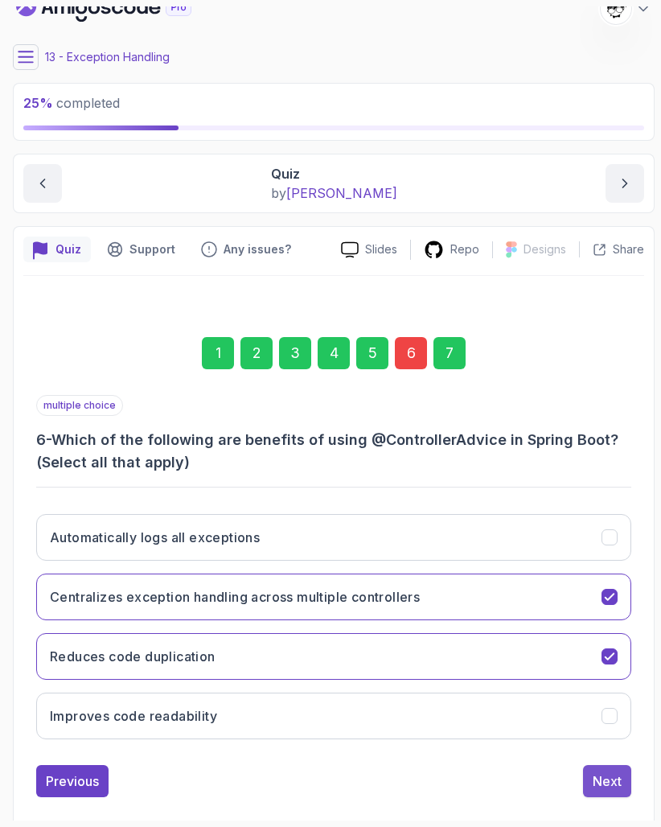
click at [613, 776] on div "Next" at bounding box center [607, 781] width 29 height 19
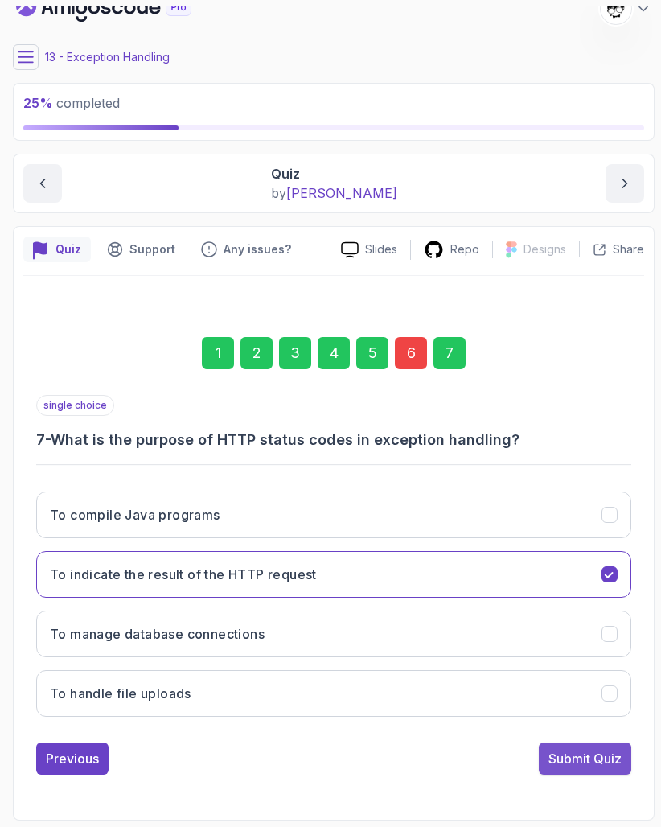
click at [601, 769] on button "Submit Quiz" at bounding box center [585, 759] width 93 height 32
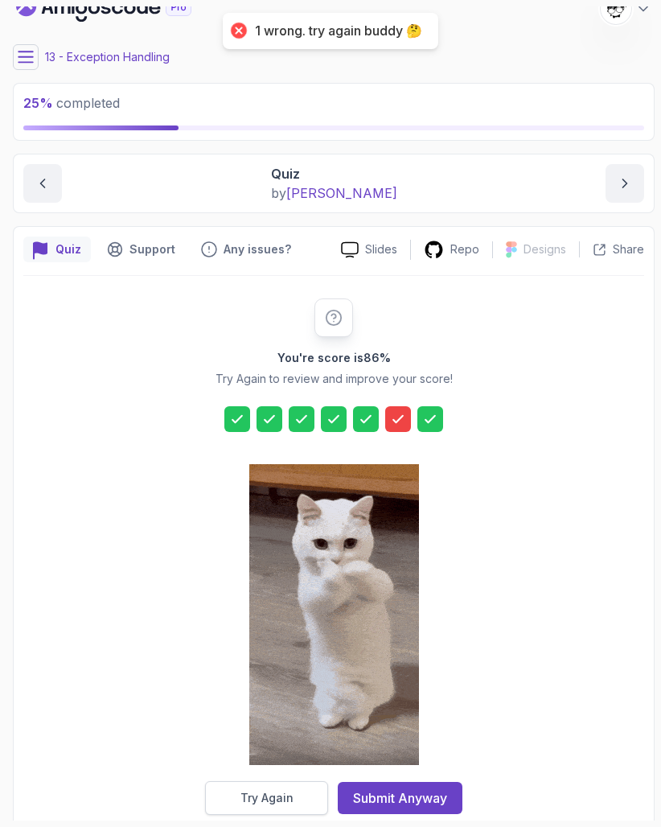
click at [307, 798] on button "Try Again" at bounding box center [266, 798] width 123 height 34
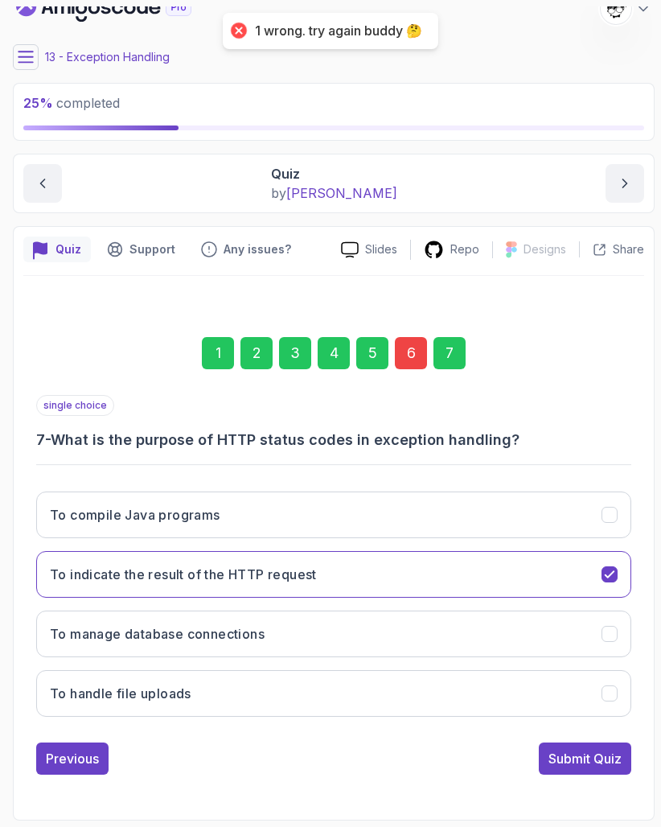
click at [412, 348] on div "6" at bounding box center [411, 353] width 32 height 32
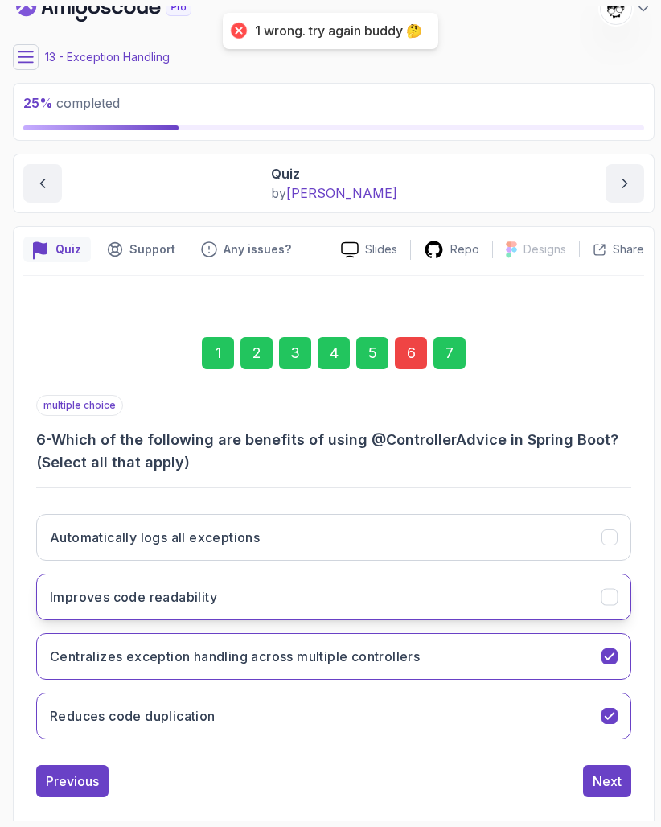
click at [183, 607] on button "Improves code readability" at bounding box center [333, 597] width 595 height 47
click at [615, 776] on div "Next" at bounding box center [607, 781] width 29 height 19
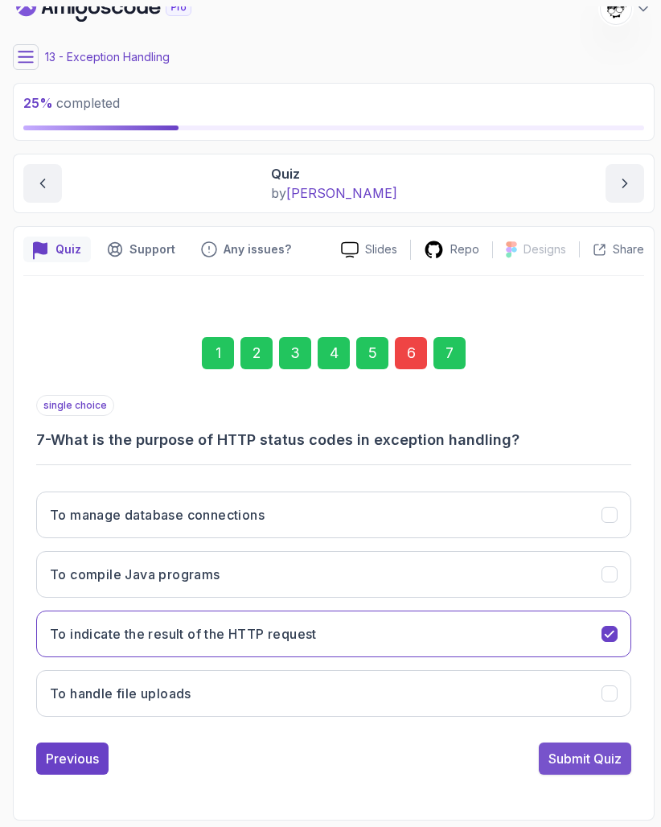
click at [599, 763] on div "Submit Quiz" at bounding box center [585, 758] width 73 height 19
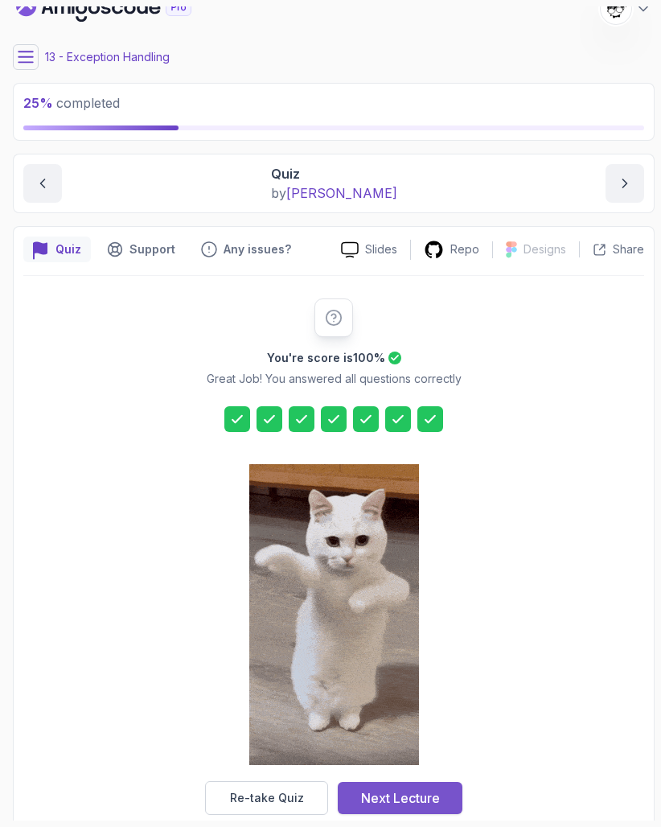
click at [410, 794] on div "Next Lecture" at bounding box center [400, 797] width 79 height 19
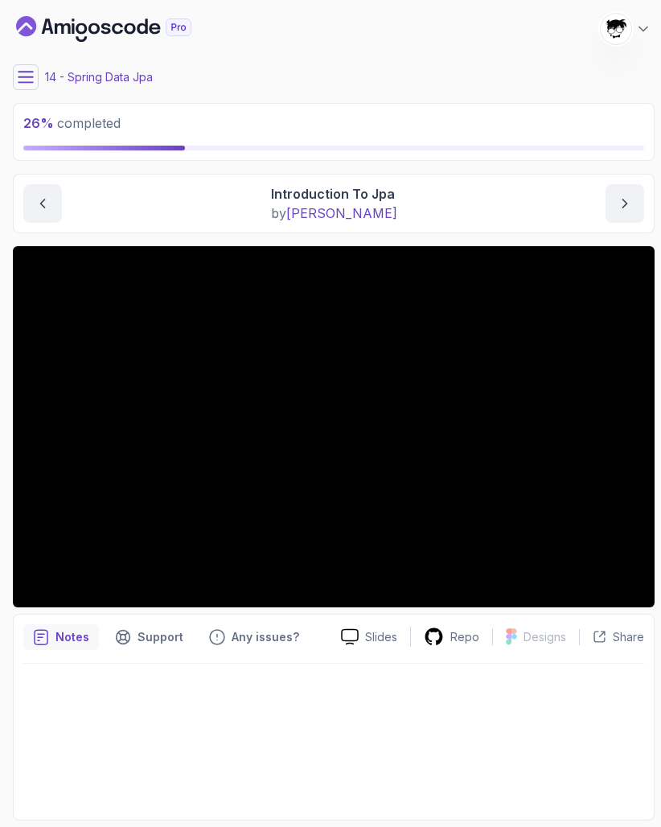
click at [29, 81] on icon at bounding box center [26, 77] width 16 height 16
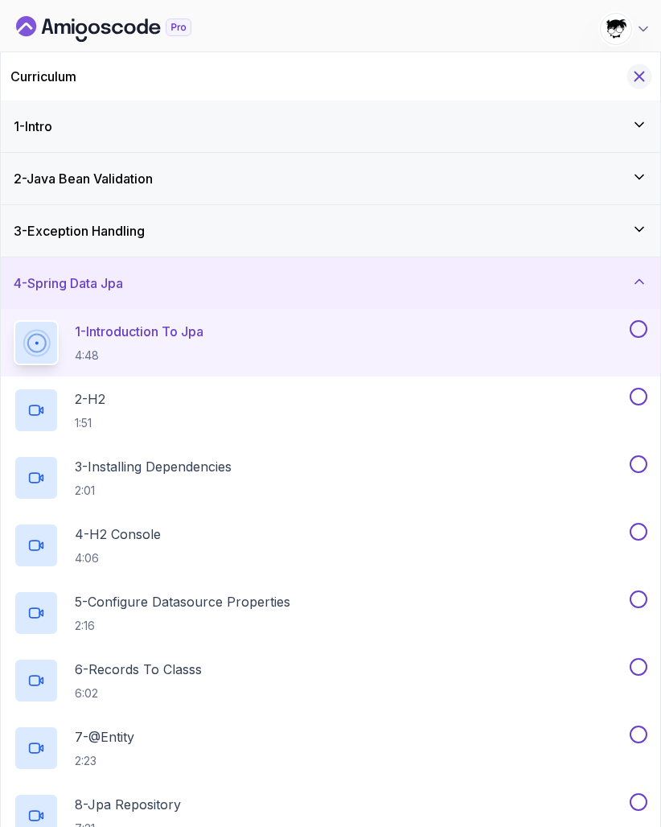
click at [642, 71] on icon "Hide Curriculum for mobile" at bounding box center [640, 77] width 18 height 18
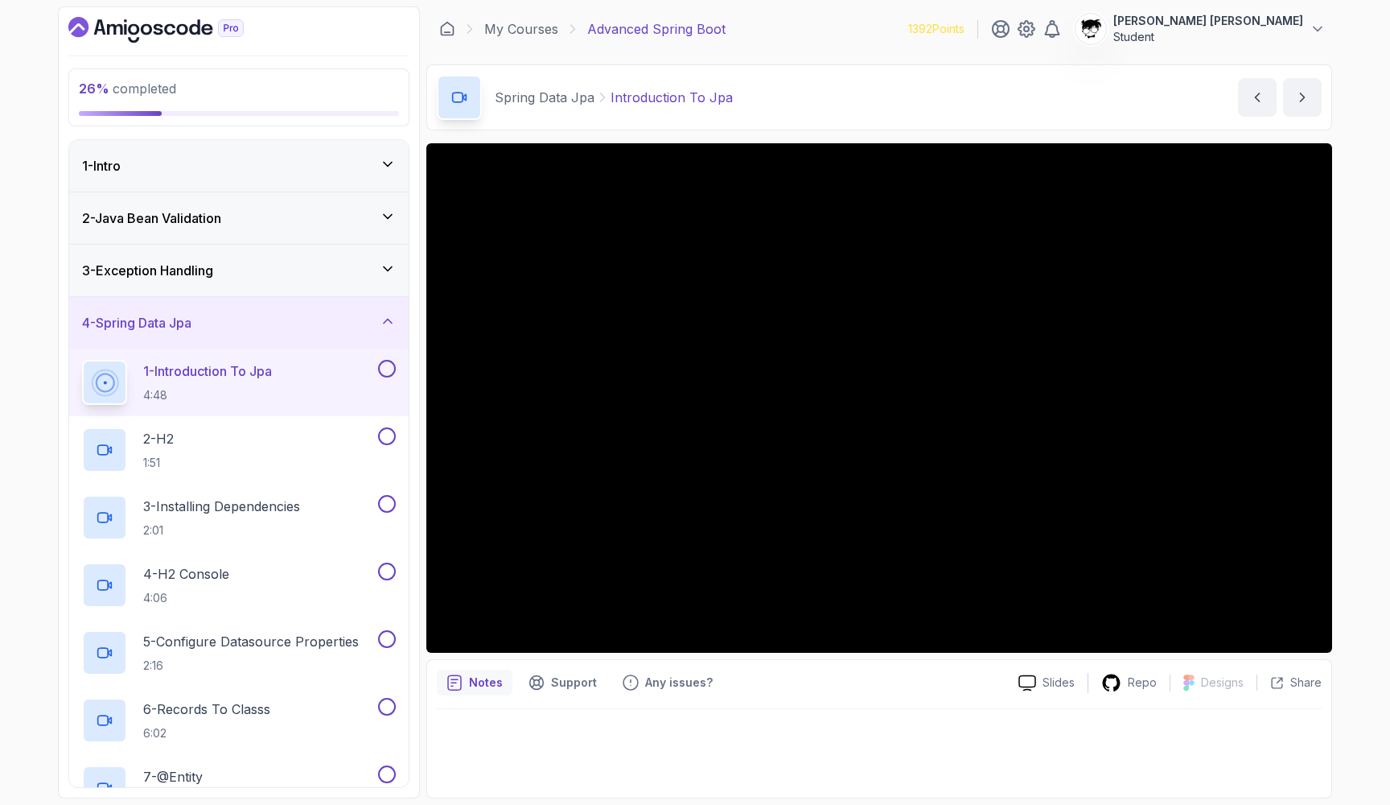
click at [251, 163] on div "1 - Intro" at bounding box center [239, 165] width 314 height 19
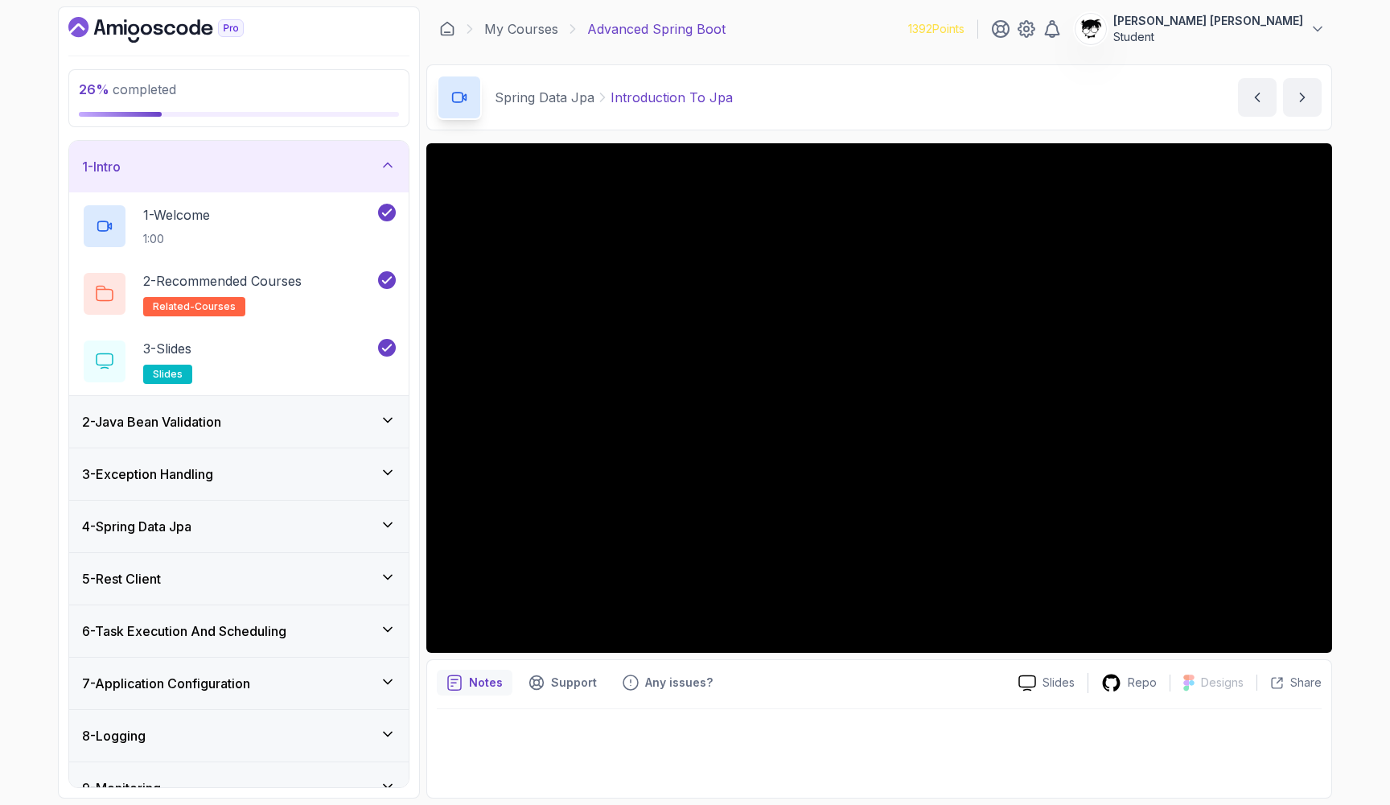
click at [251, 163] on div "1 - Intro" at bounding box center [239, 166] width 314 height 19
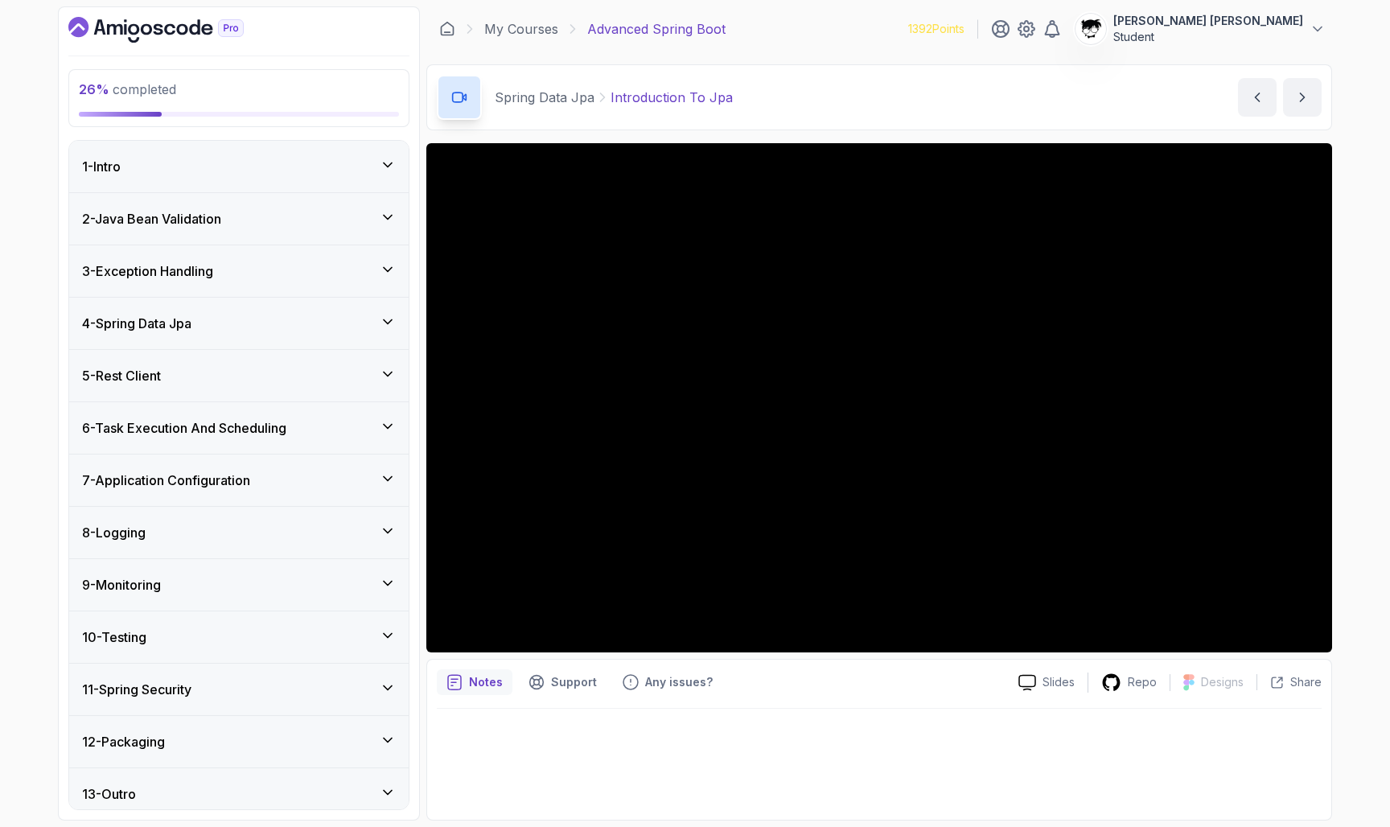
click at [272, 171] on div "1 - Intro" at bounding box center [239, 166] width 314 height 19
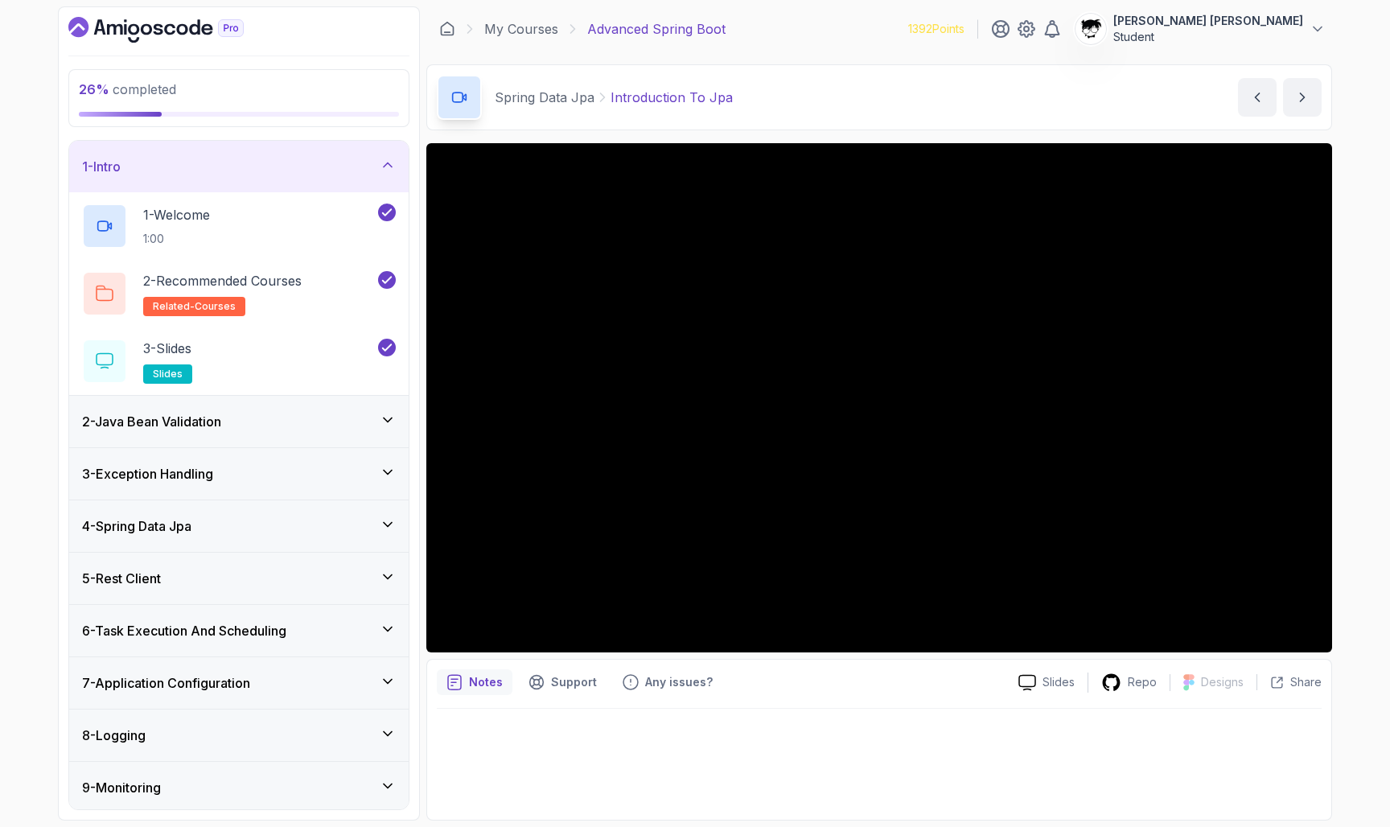
click at [246, 417] on div "2 - Java Bean Validation" at bounding box center [239, 421] width 314 height 19
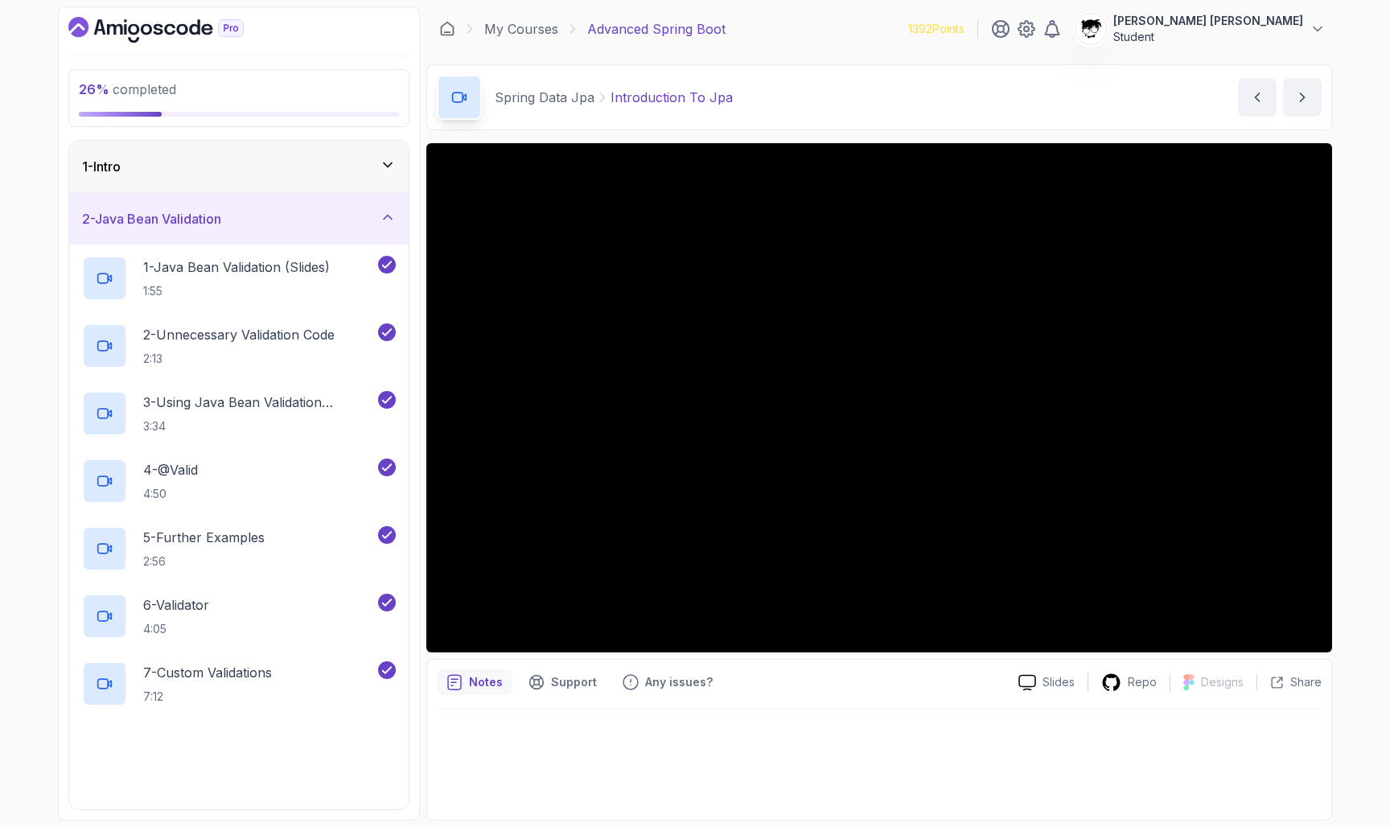
click at [206, 227] on h3 "2 - Java Bean Validation" at bounding box center [151, 218] width 139 height 19
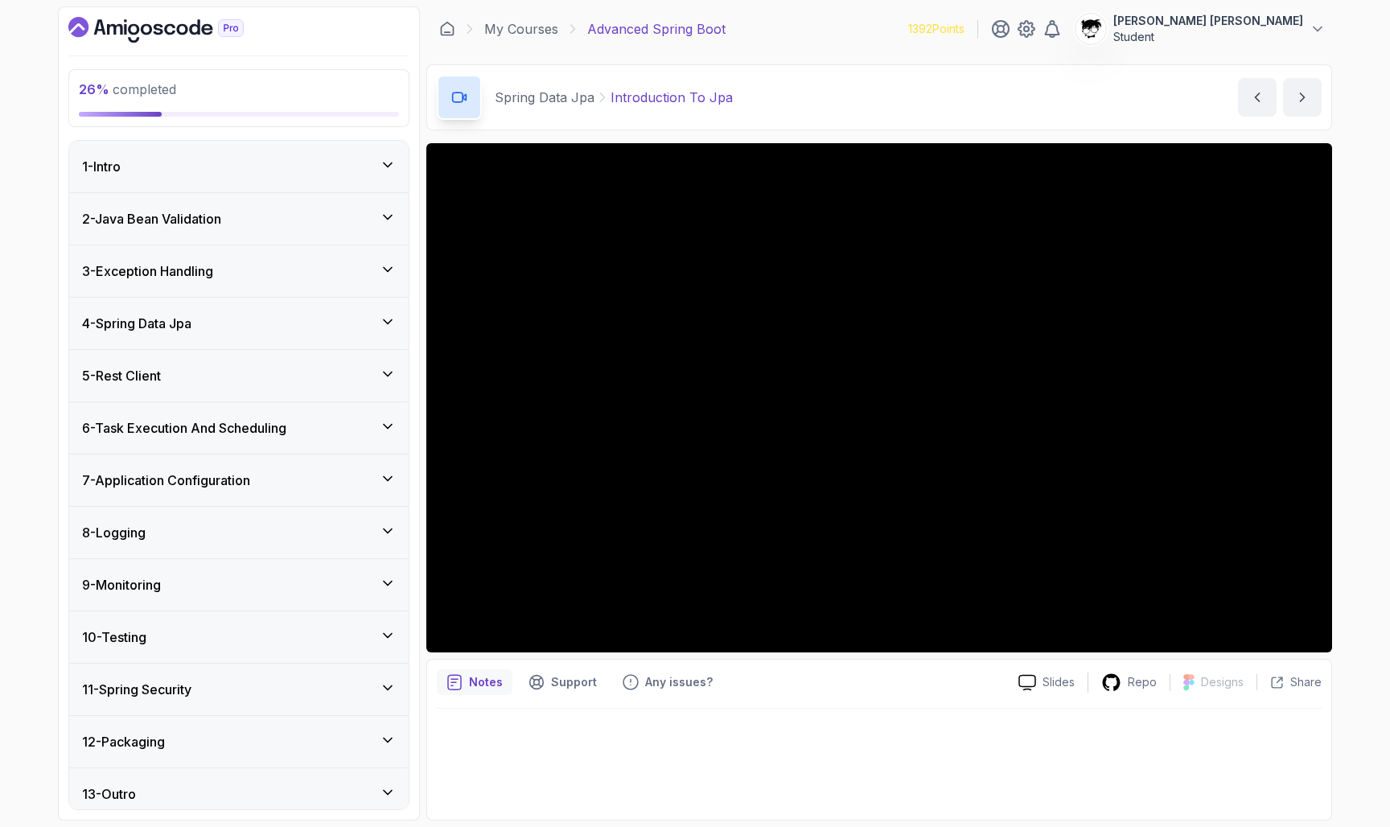
click at [179, 167] on div "1 - Intro" at bounding box center [239, 166] width 314 height 19
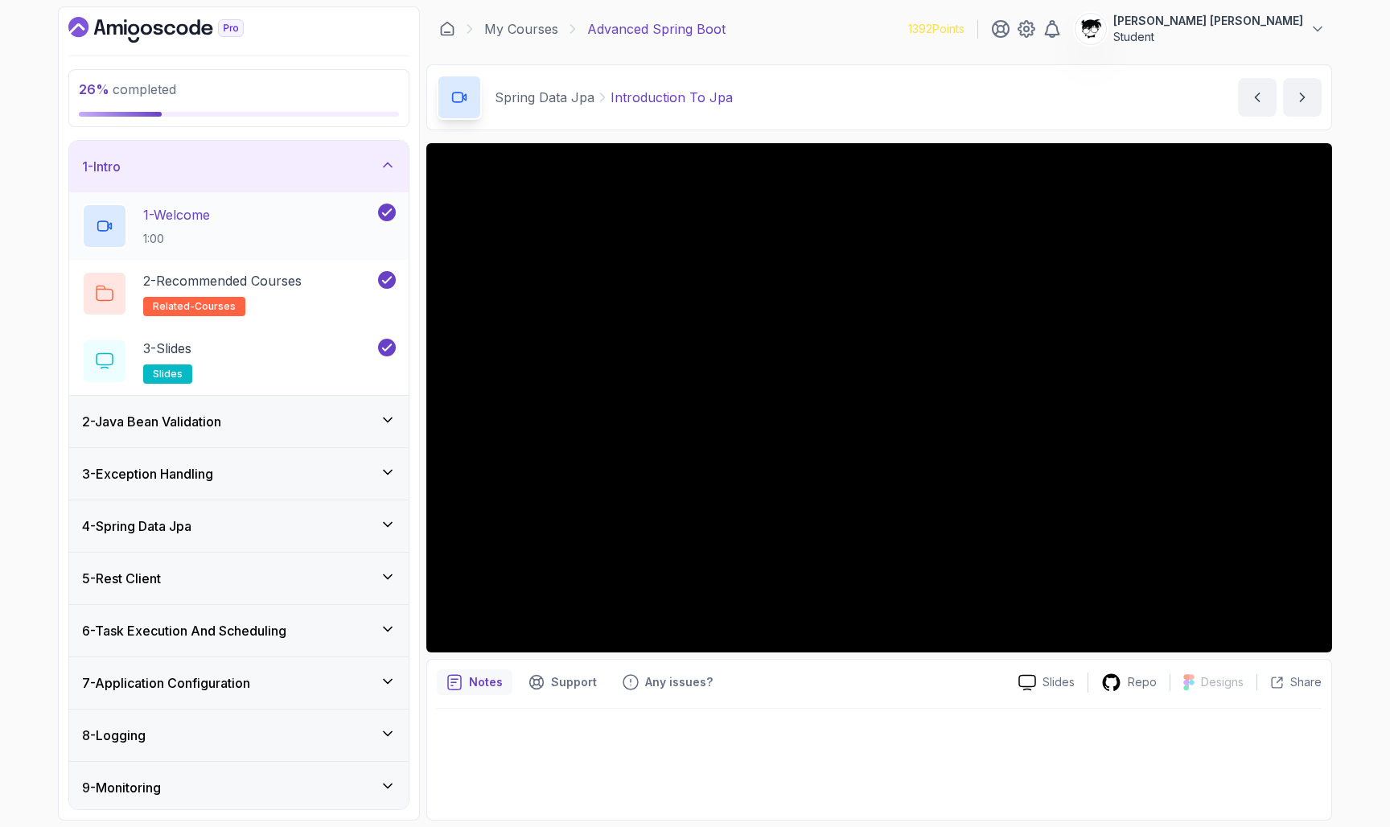
click at [179, 212] on p "1 - Welcome" at bounding box center [176, 214] width 67 height 19
click at [236, 404] on div "2 - Java Bean Validation" at bounding box center [239, 421] width 340 height 51
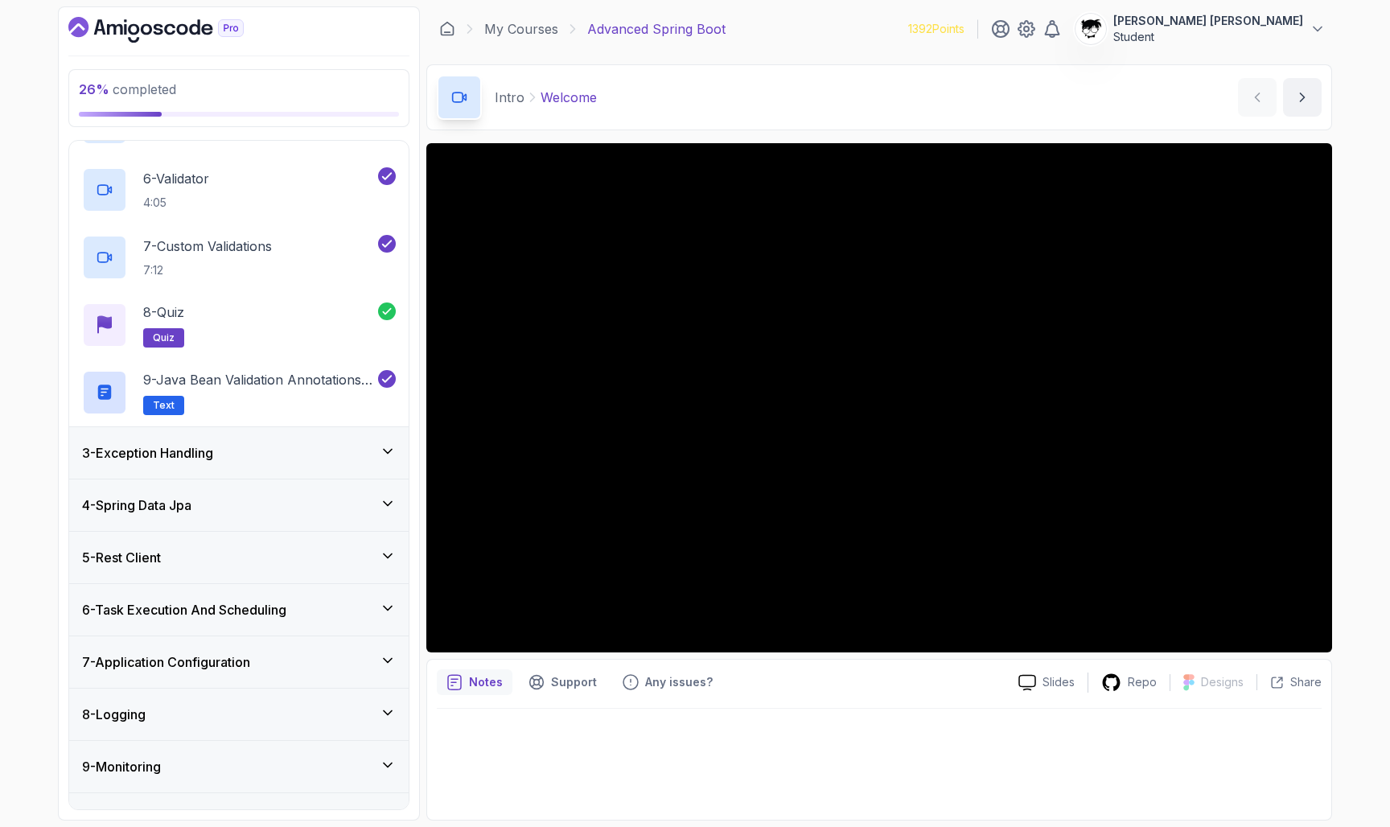
click at [225, 450] on div "3 - Exception Handling" at bounding box center [239, 452] width 314 height 19
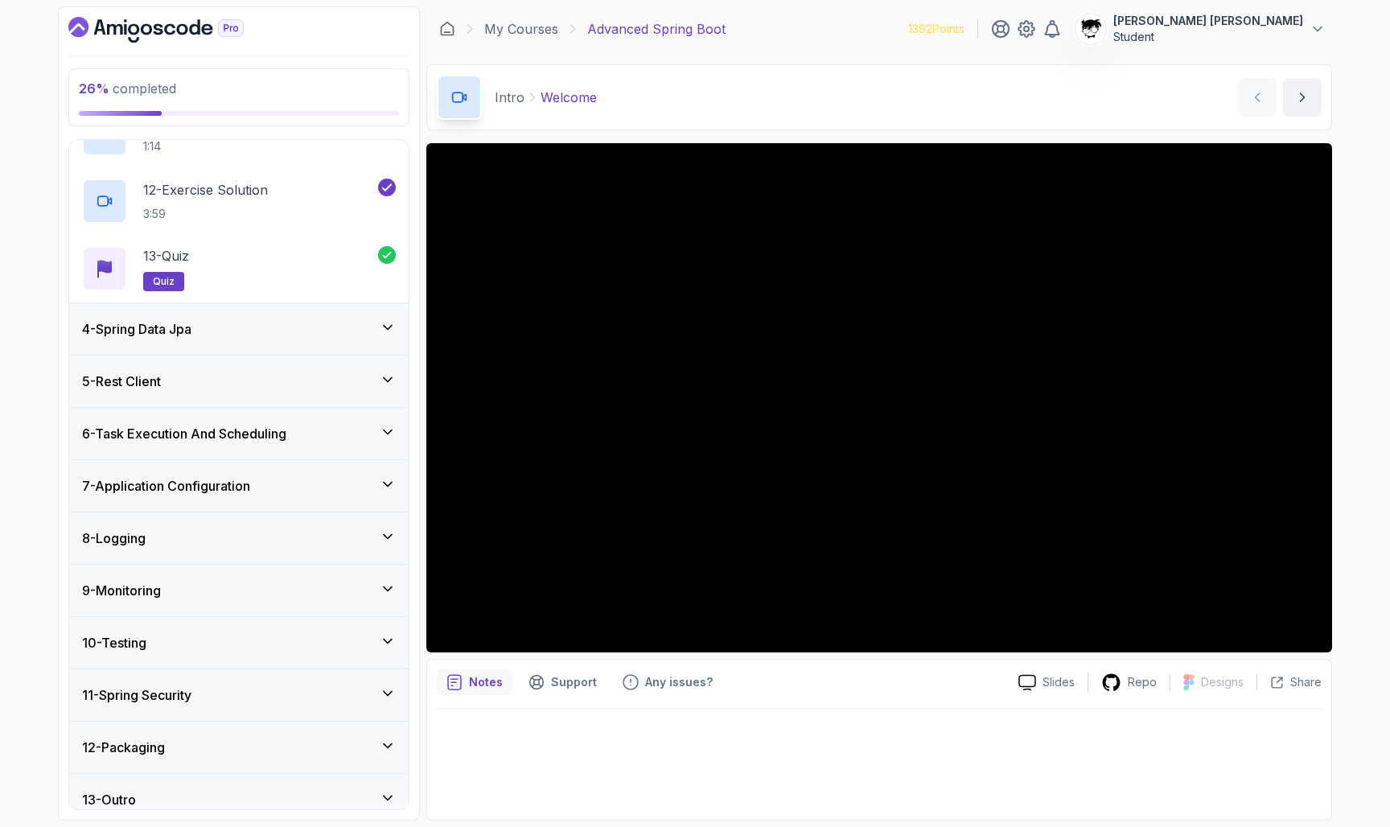
click at [150, 330] on h3 "4 - Spring Data Jpa" at bounding box center [136, 328] width 109 height 19
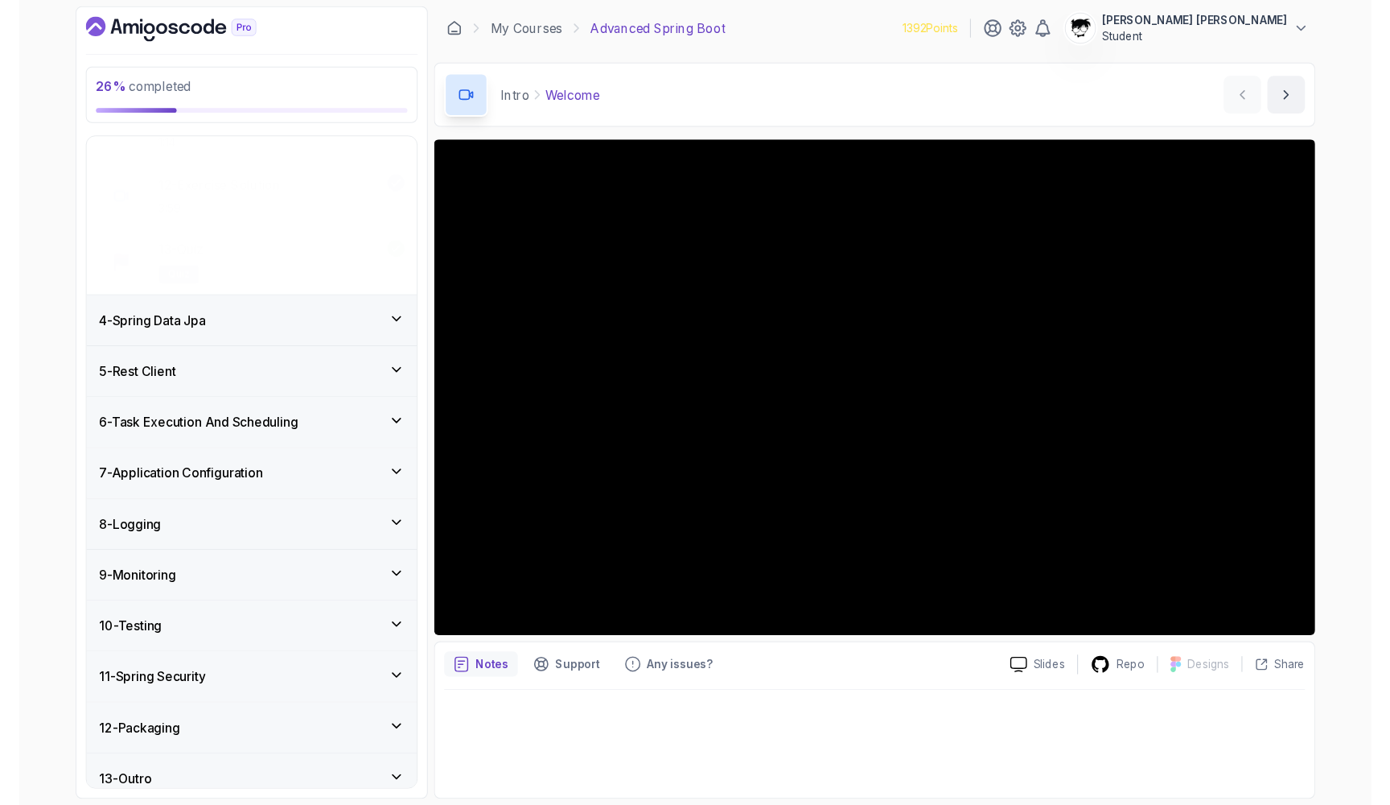
scroll to position [10, 0]
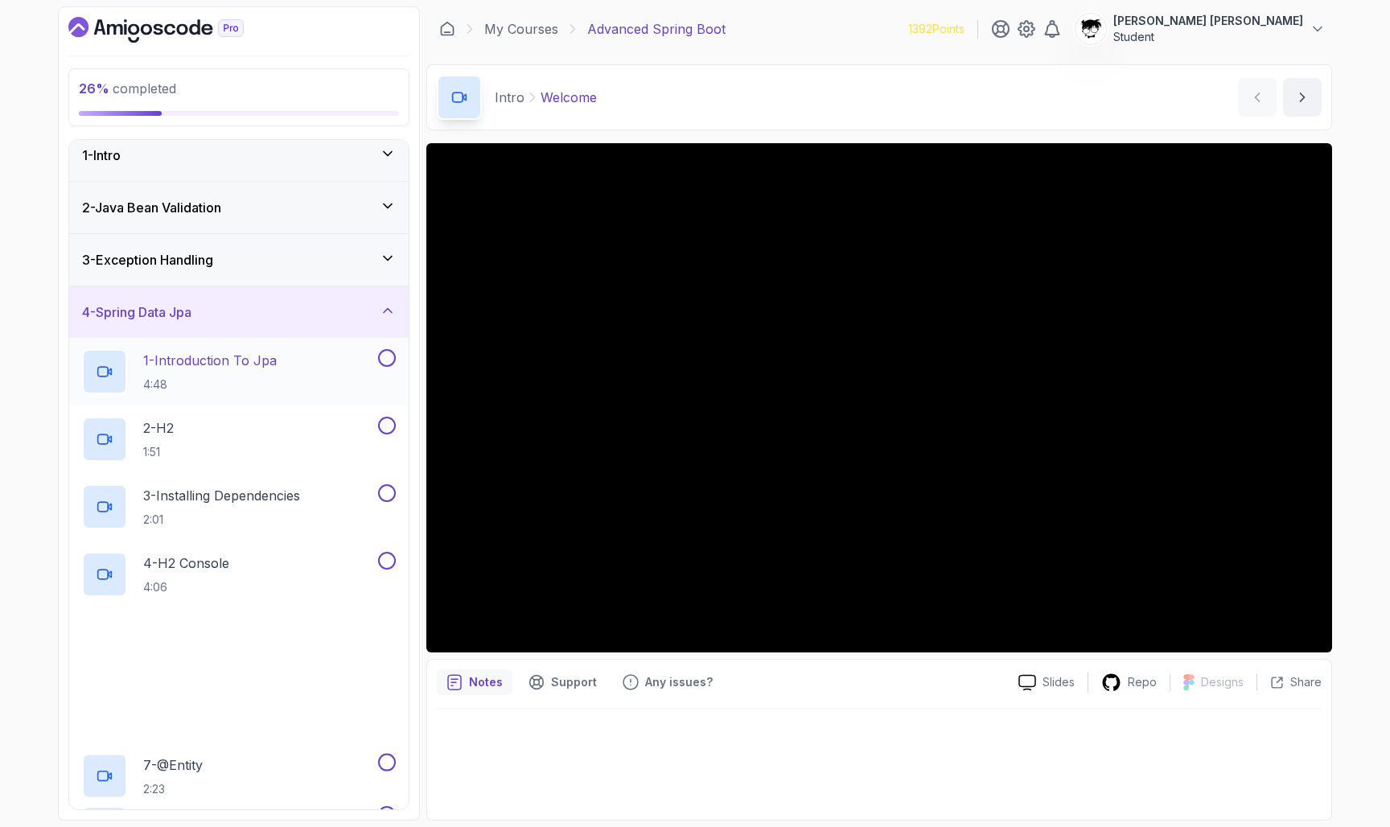
click at [187, 373] on h2 "1 - Introduction To Jpa 4:48" at bounding box center [210, 372] width 134 height 42
click at [323, 363] on div "1 - Introduction To Jpa 4:48" at bounding box center [228, 371] width 293 height 45
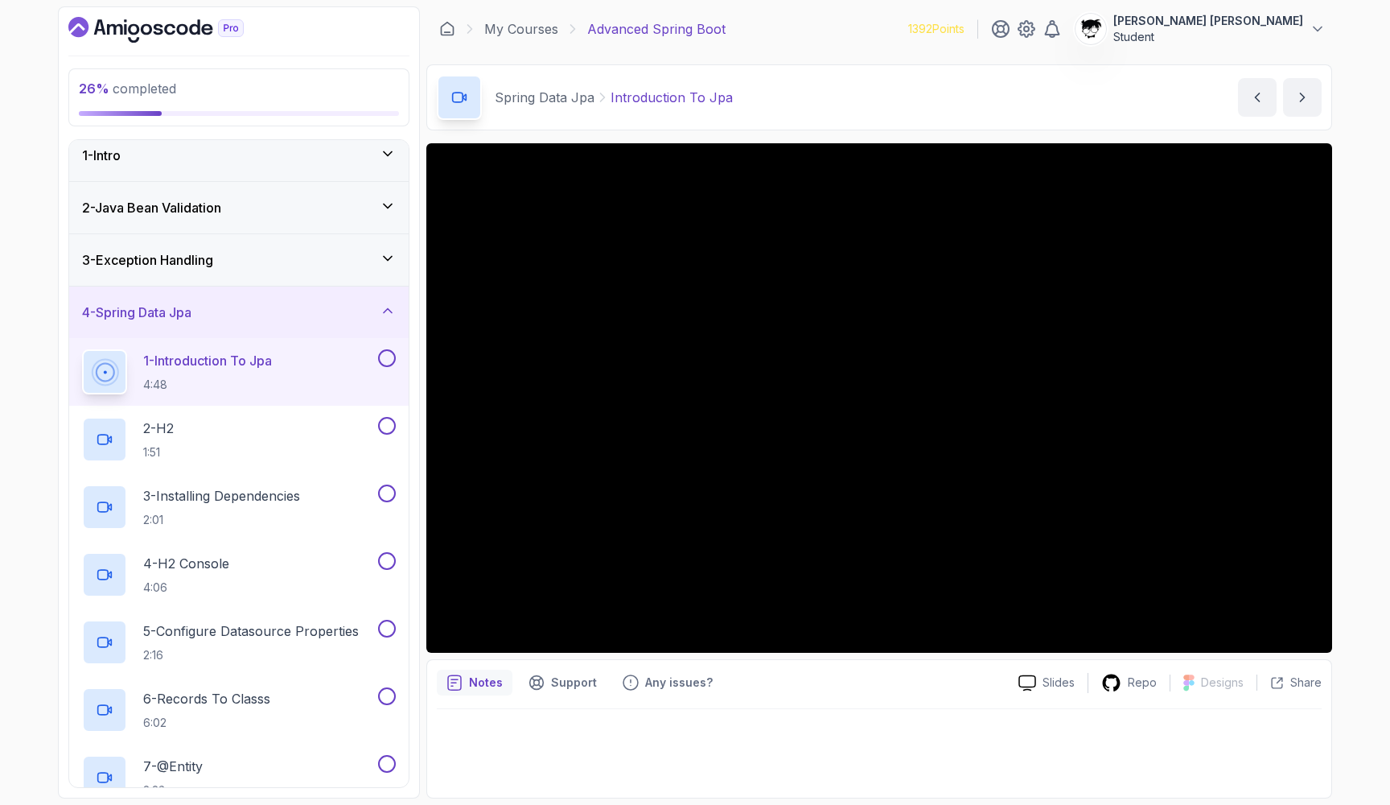
click at [384, 356] on button at bounding box center [387, 358] width 18 height 18
click at [303, 423] on div "2 - H2 1:51" at bounding box center [228, 439] width 293 height 45
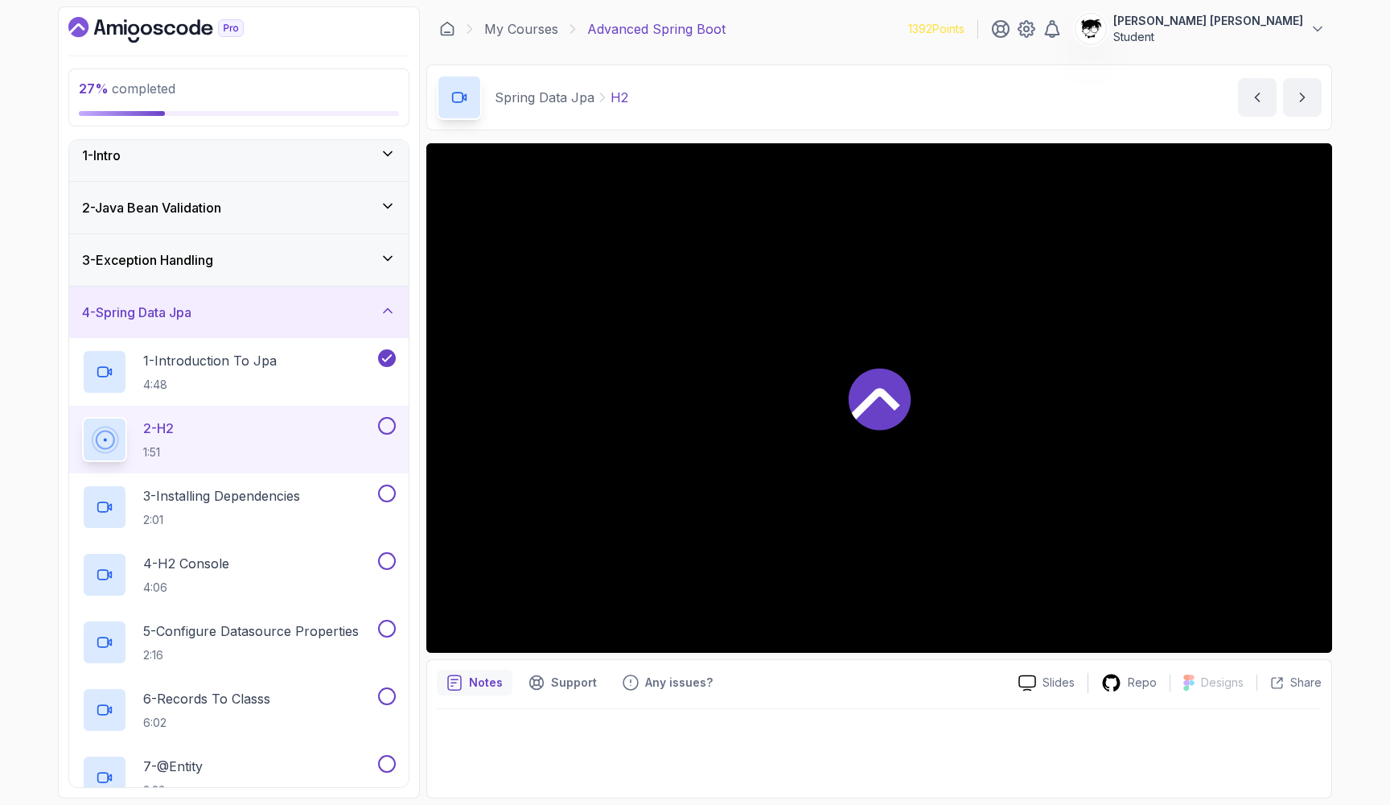
click at [639, 501] on div at bounding box center [879, 397] width 906 height 509
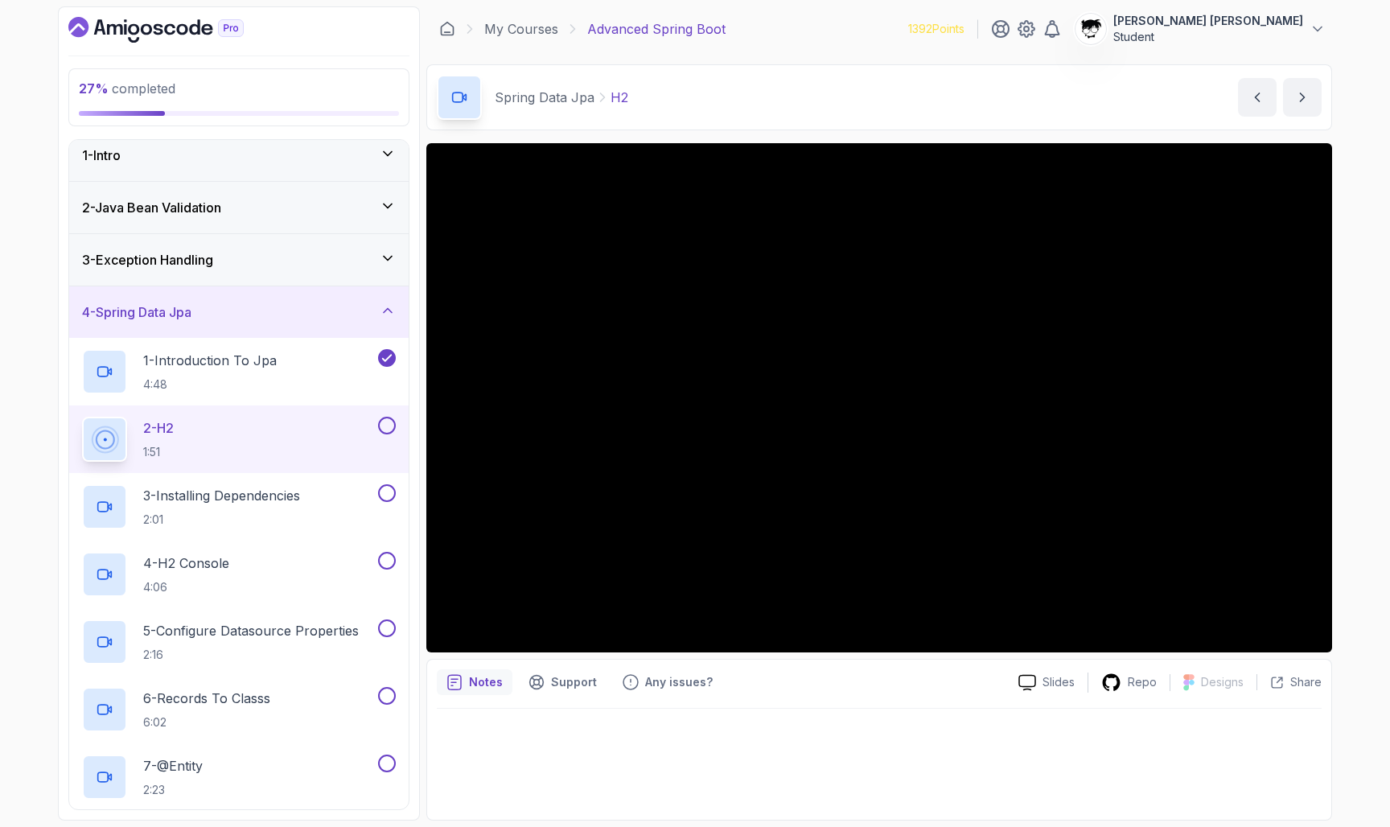
click at [144, 146] on div "1 - Intro" at bounding box center [239, 155] width 314 height 19
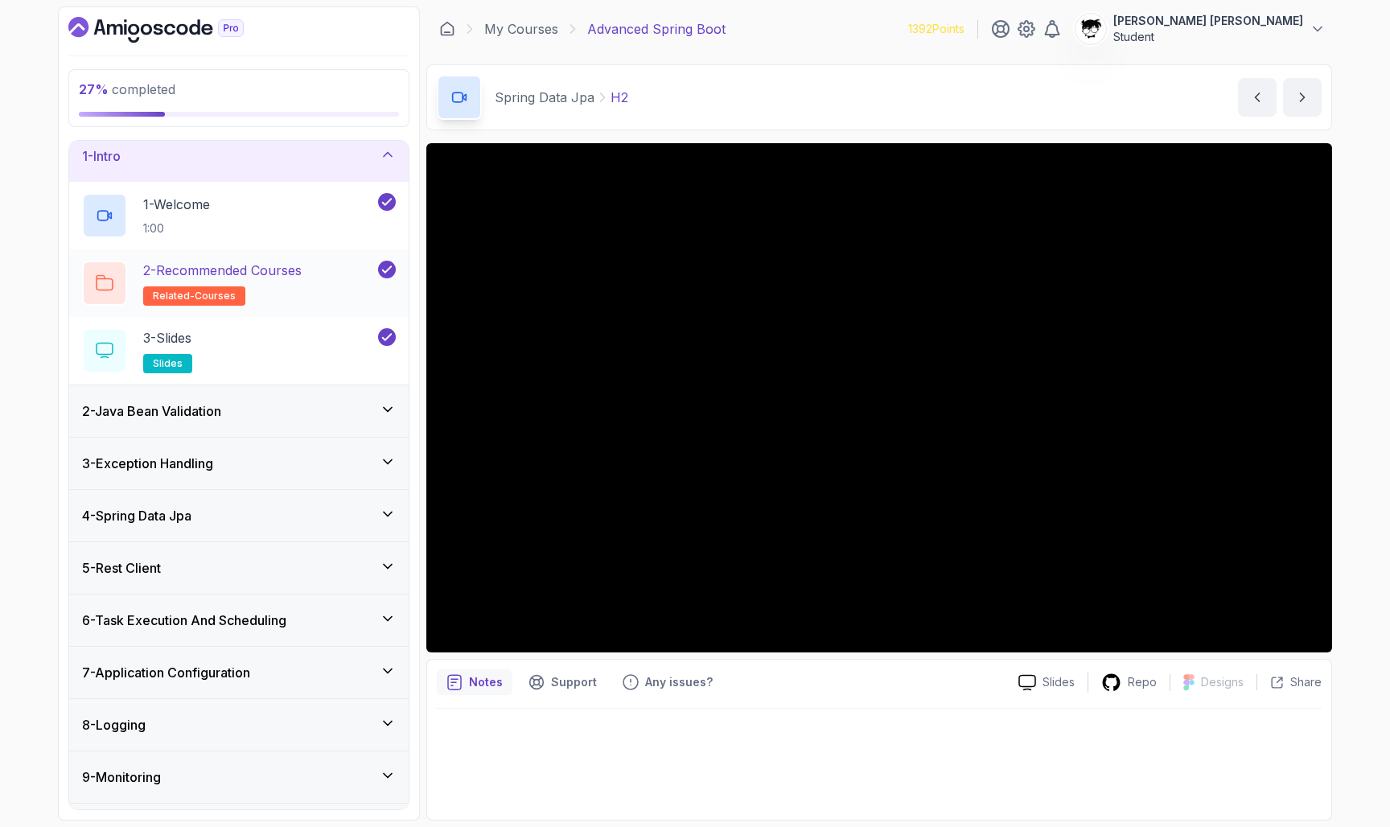
click at [174, 274] on p "2 - Recommended Courses" at bounding box center [222, 270] width 158 height 19
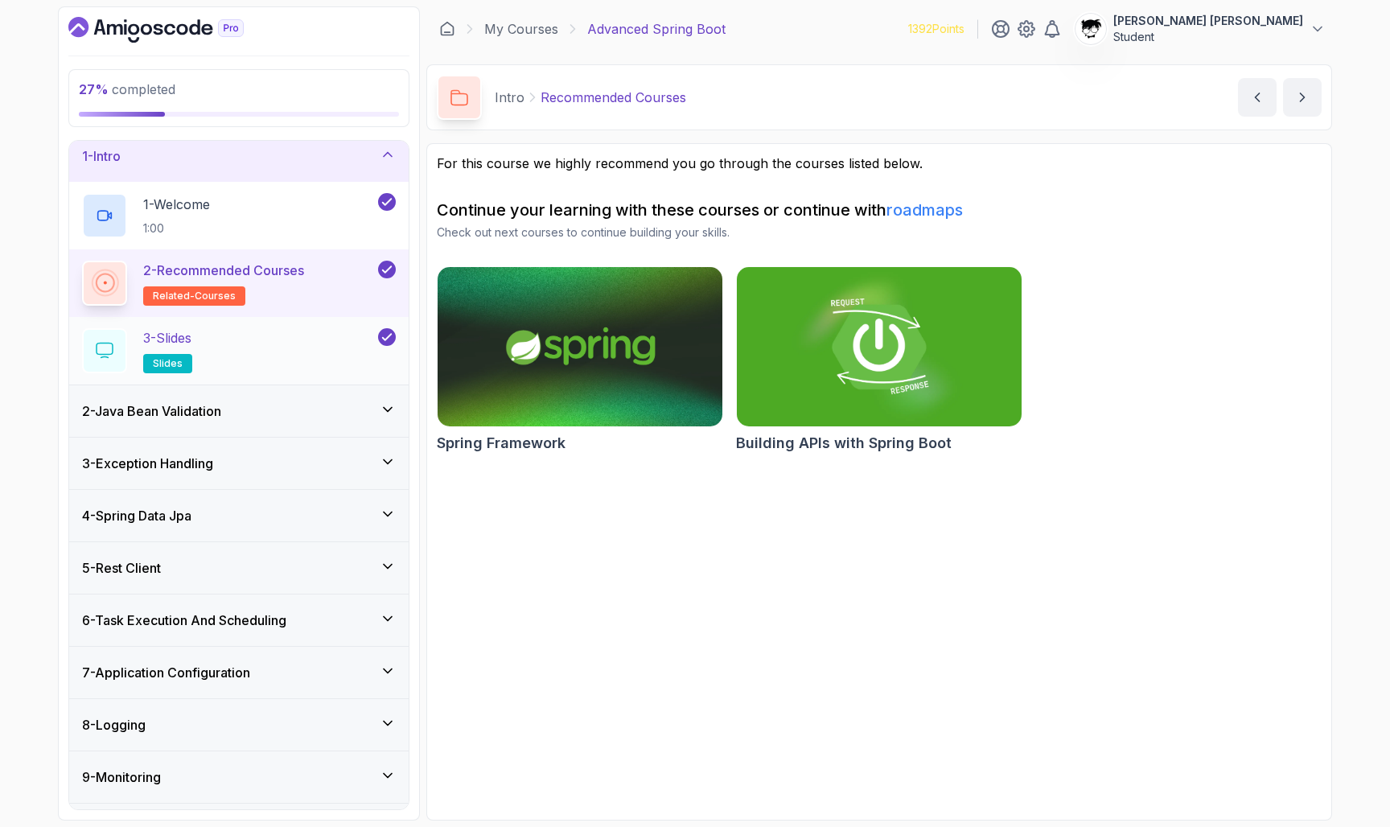
click at [227, 338] on div "3 - Slides slides" at bounding box center [228, 350] width 293 height 45
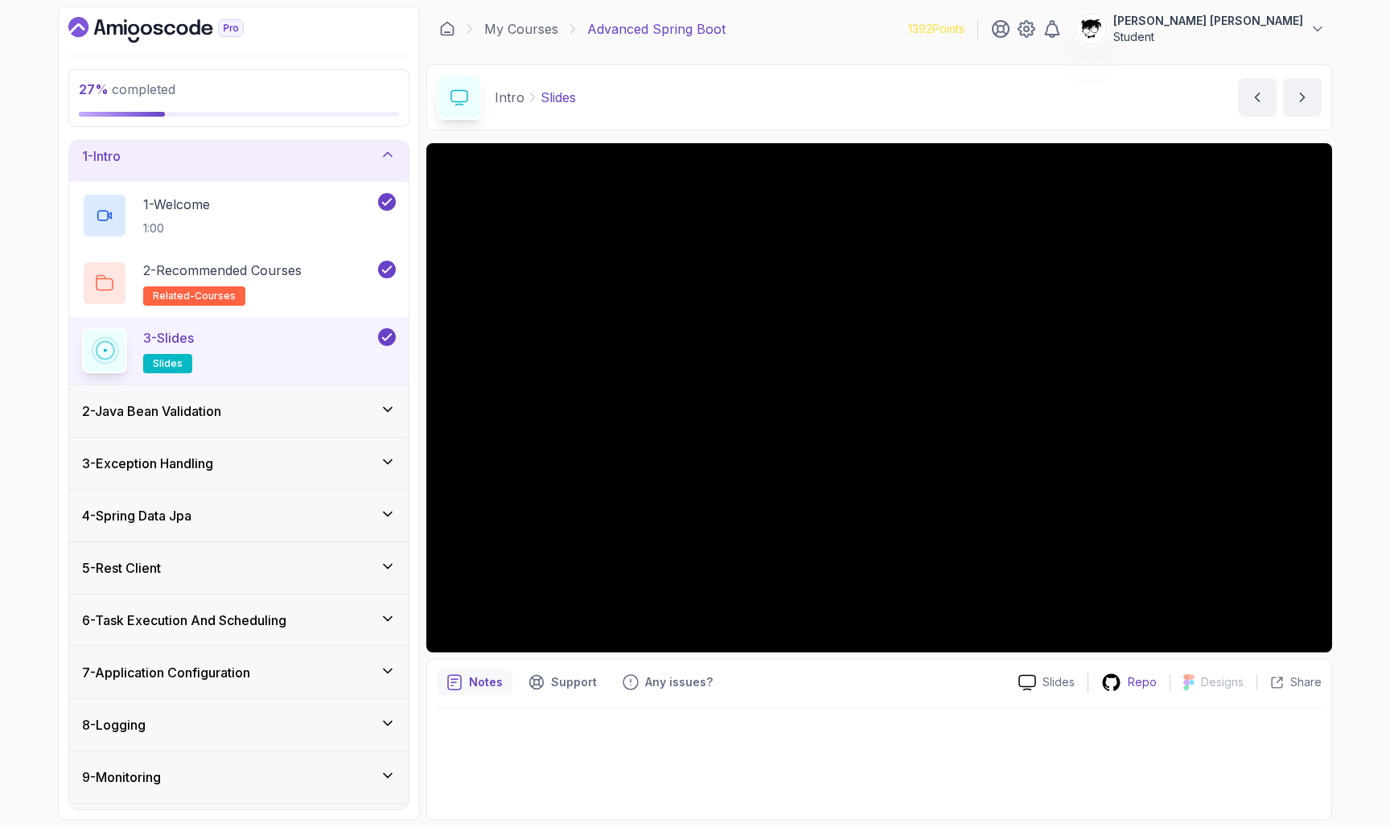
click at [717, 679] on p "Repo" at bounding box center [1142, 682] width 29 height 16
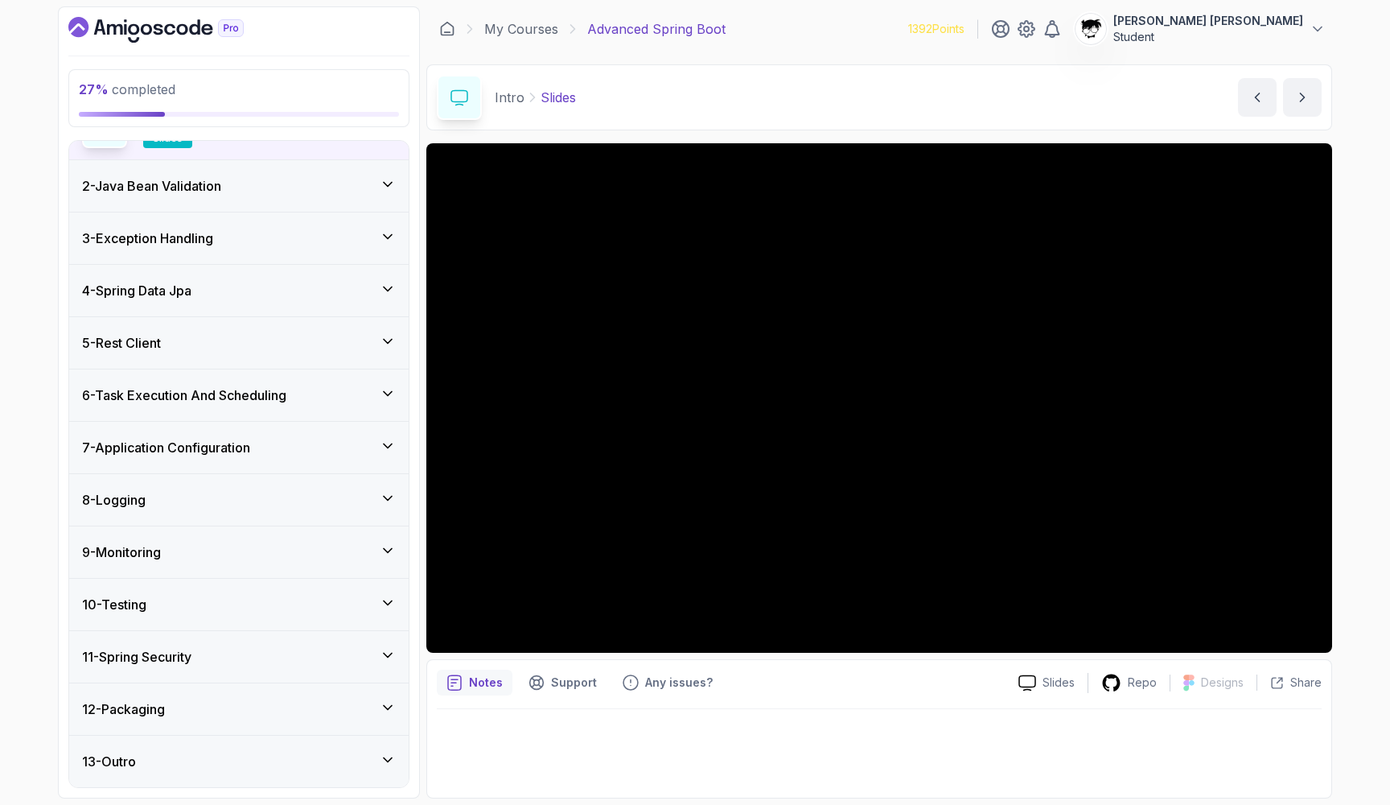
click at [158, 282] on h3 "4 - Spring Data Jpa" at bounding box center [136, 290] width 109 height 19
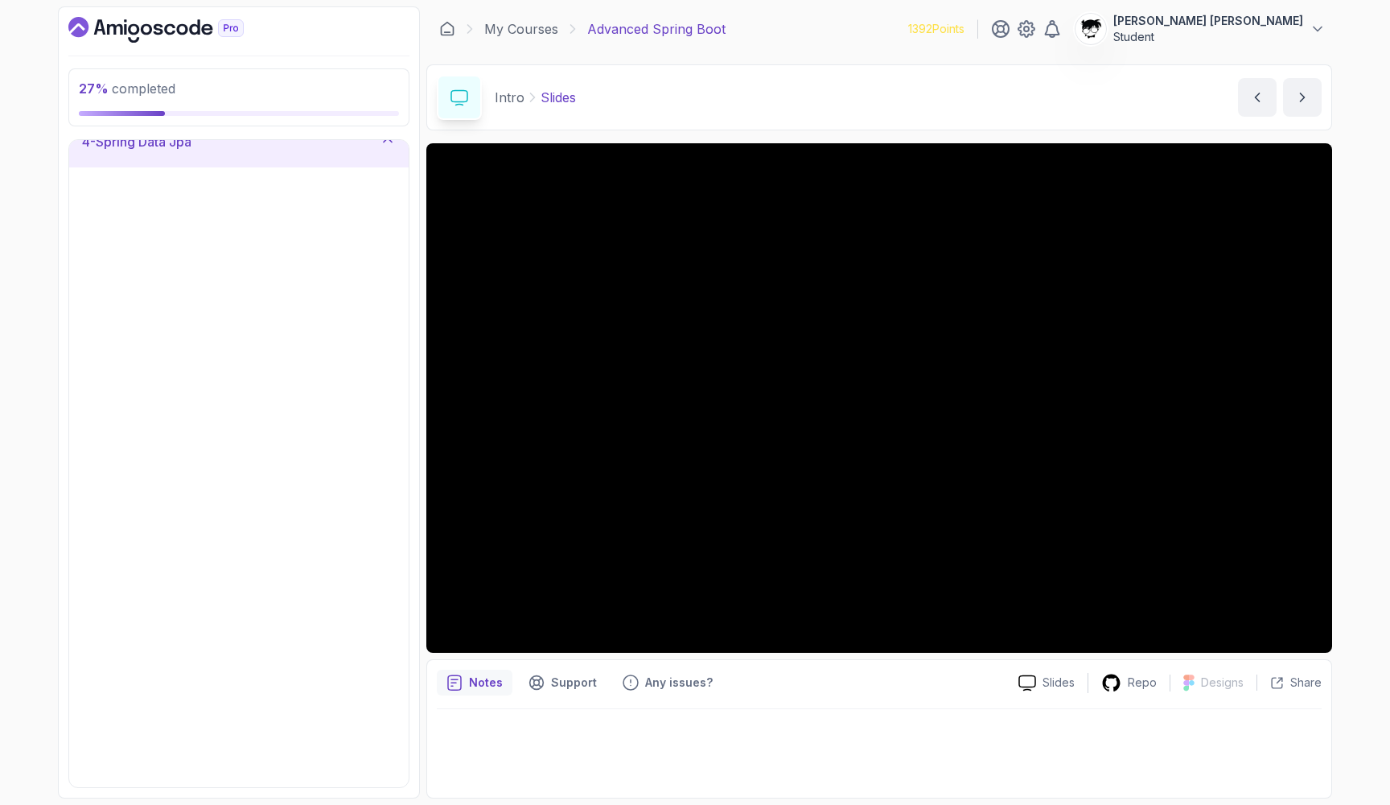
scroll to position [33, 0]
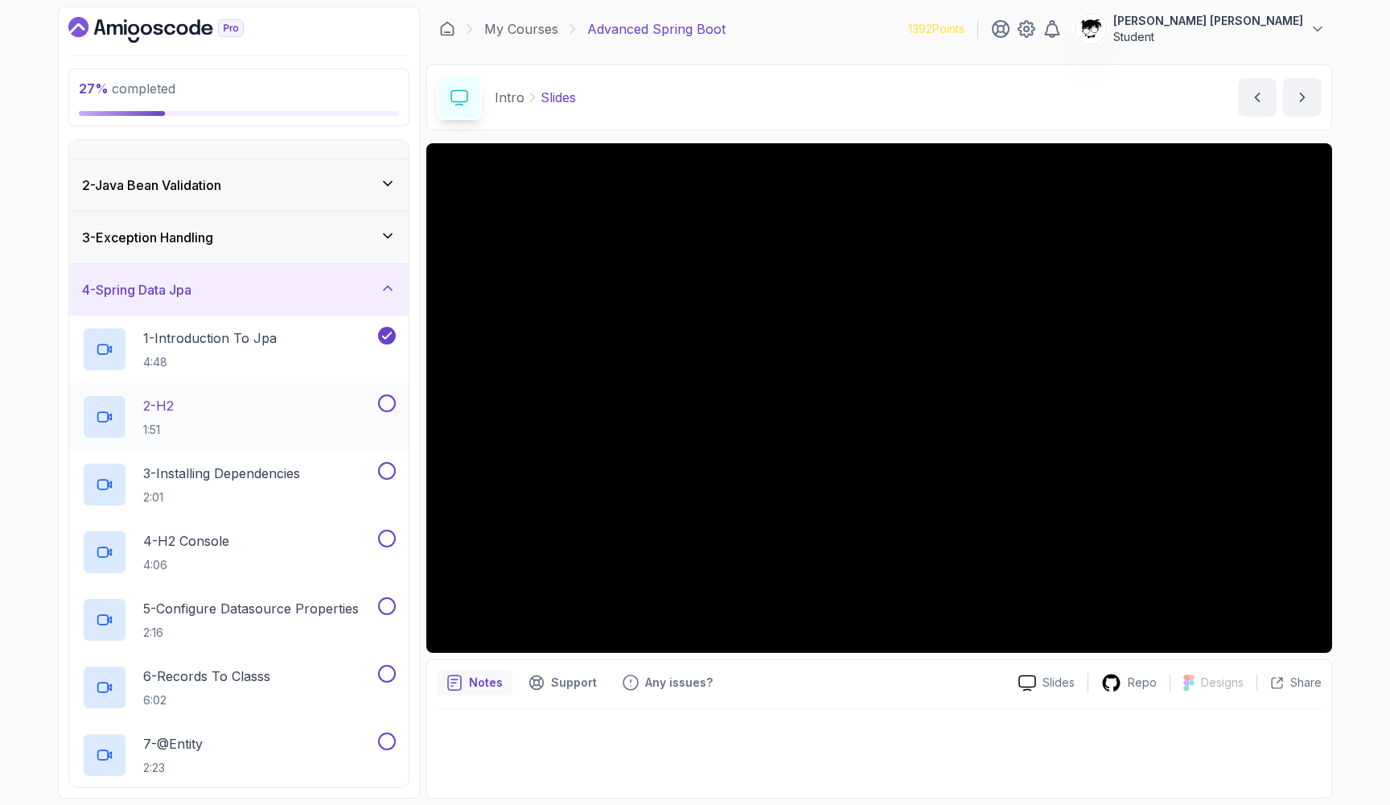
click at [184, 414] on div "2 - H2 1:51" at bounding box center [228, 416] width 293 height 45
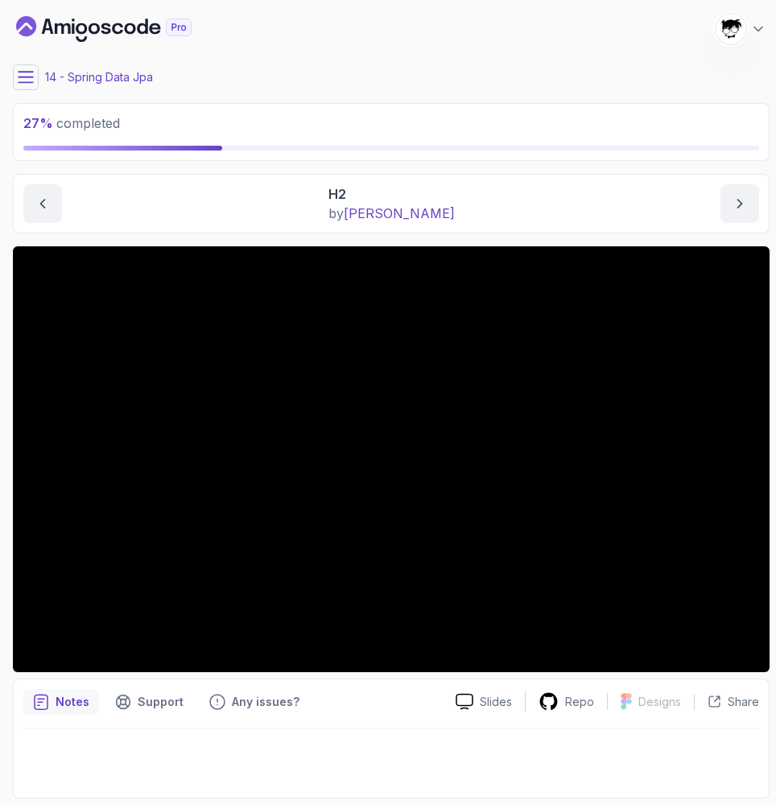
click at [418, 1] on section "27 % completed 1 - Intro 2 - Java Bean Validation 3 - Exception Handling 4 - Sp…" at bounding box center [388, 402] width 776 height 805
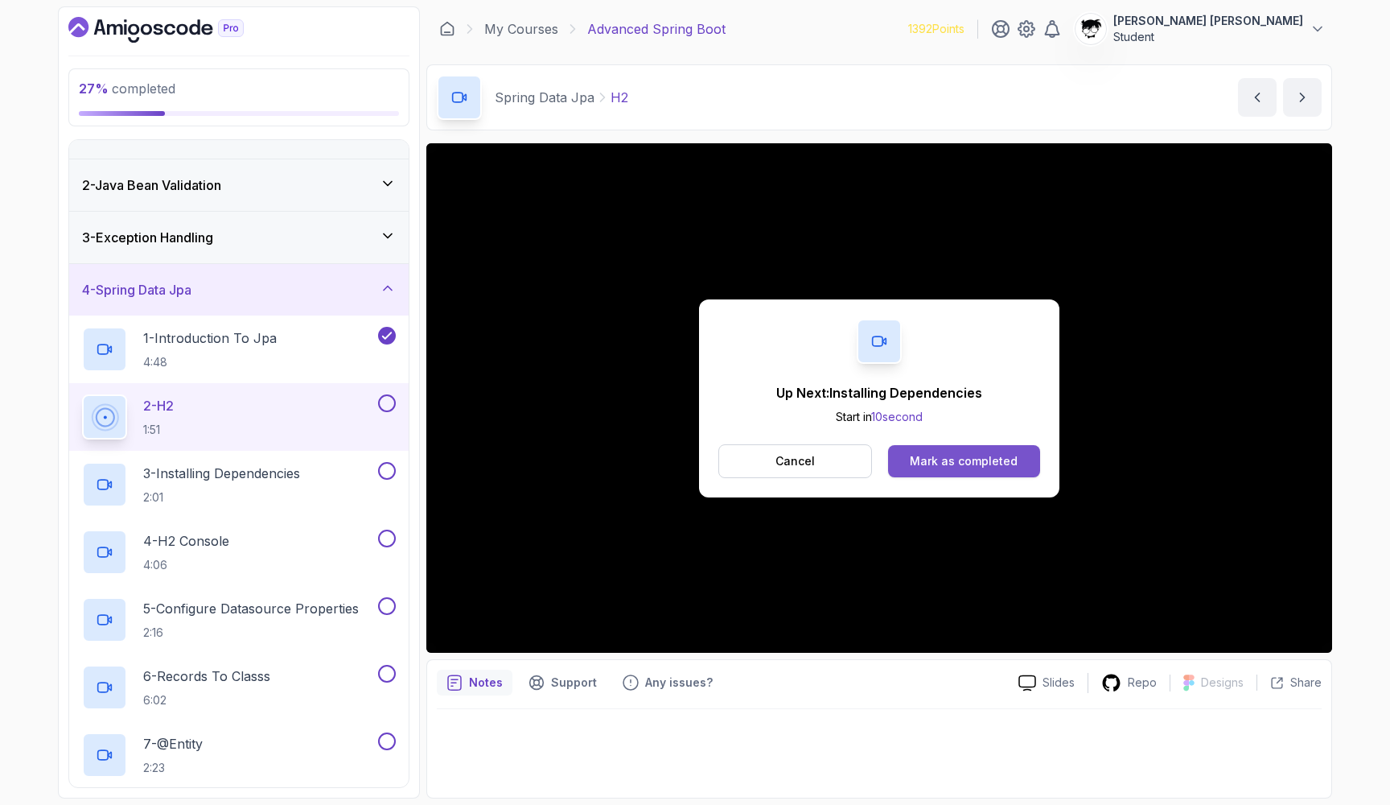
click at [717, 464] on div "Mark as completed" at bounding box center [964, 461] width 108 height 16
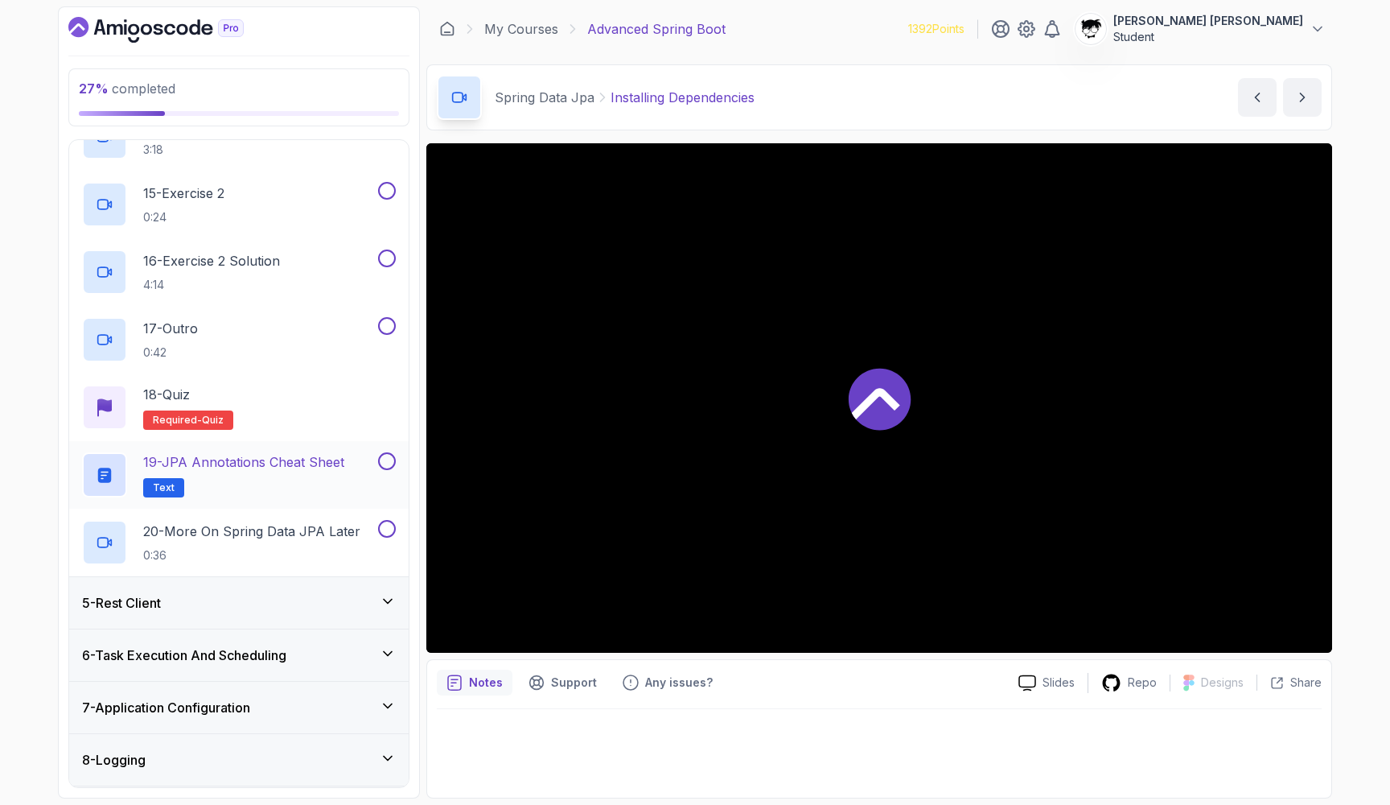
scroll to position [1163, 0]
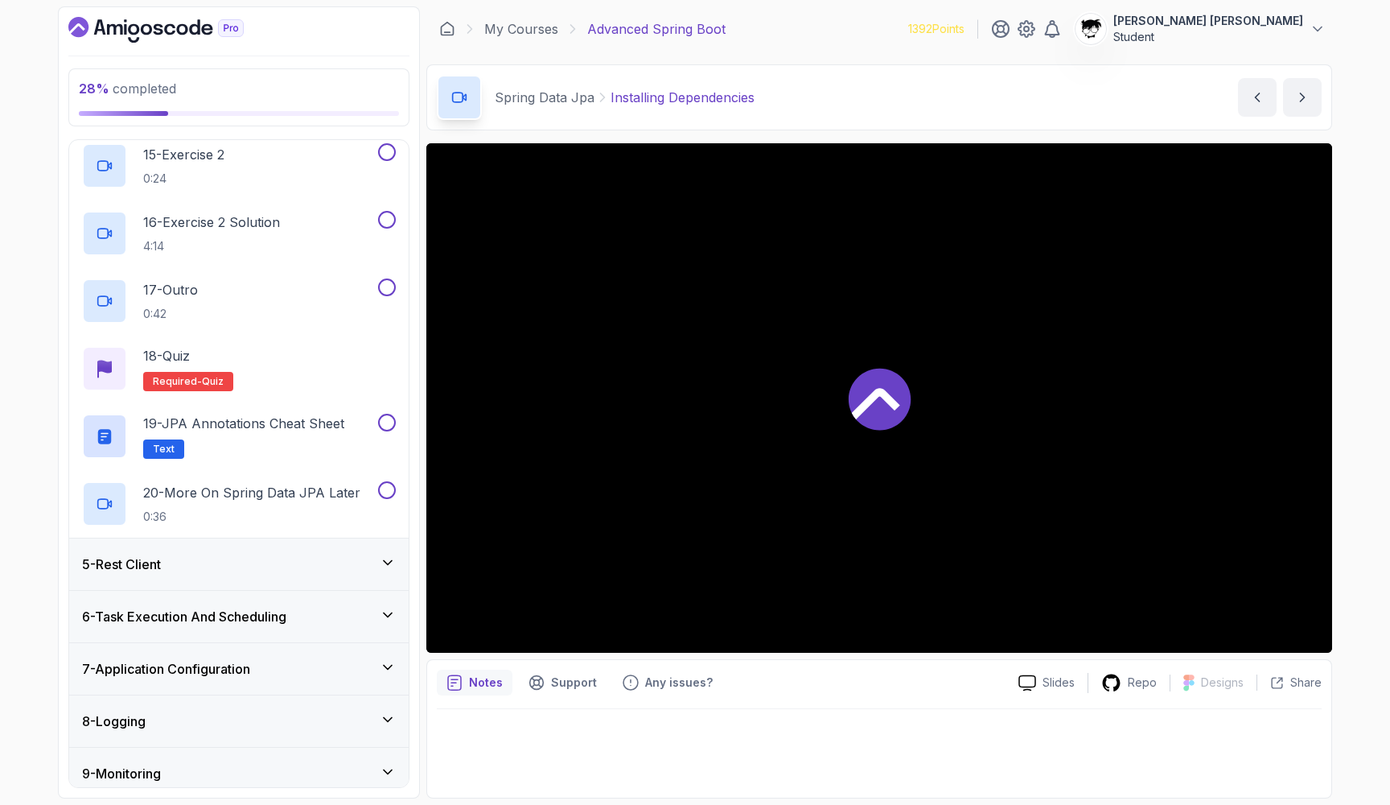
click at [93, 574] on h3 "5 - Rest Client" at bounding box center [121, 563] width 79 height 19
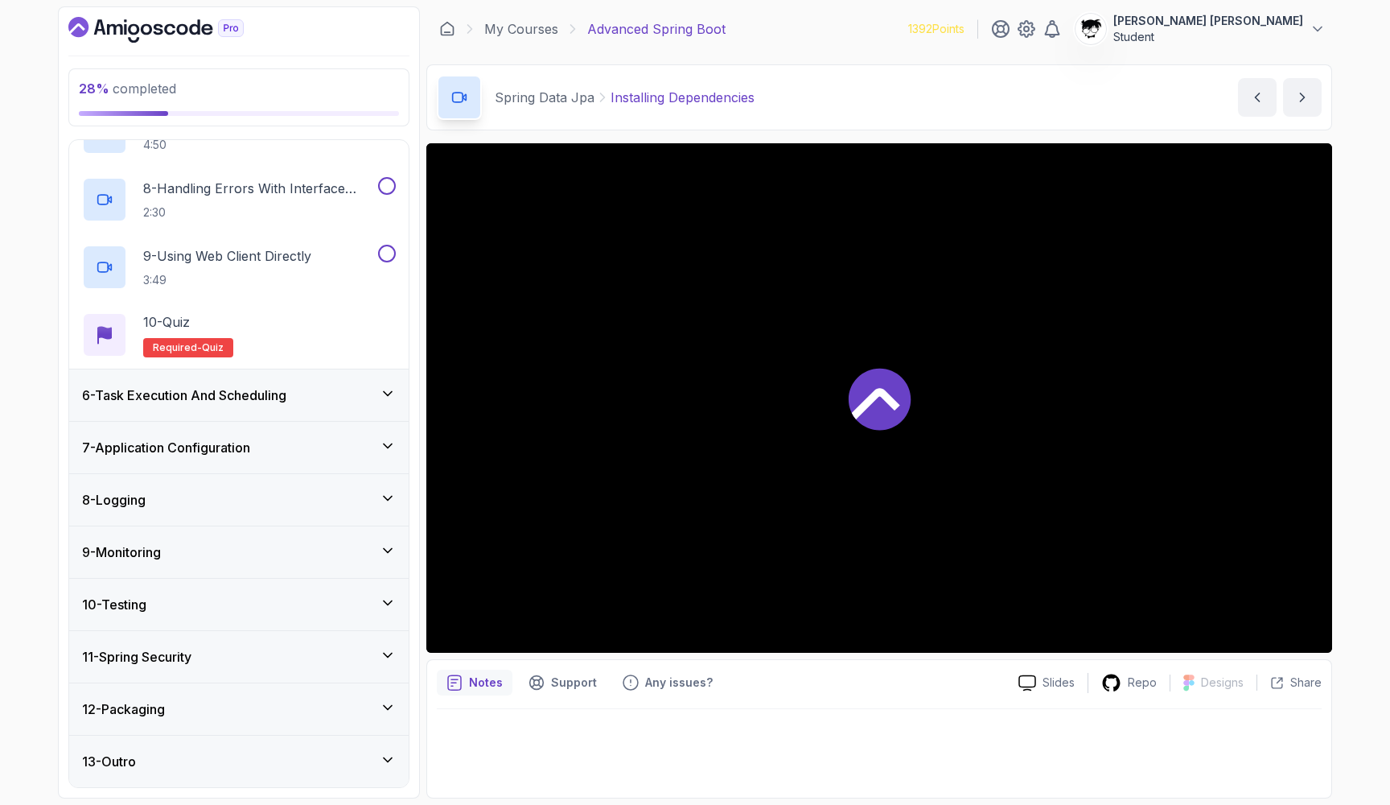
scroll to position [708, 0]
click at [707, 507] on div at bounding box center [879, 397] width 906 height 509
click at [324, 669] on div "11 - Spring Security" at bounding box center [239, 656] width 340 height 51
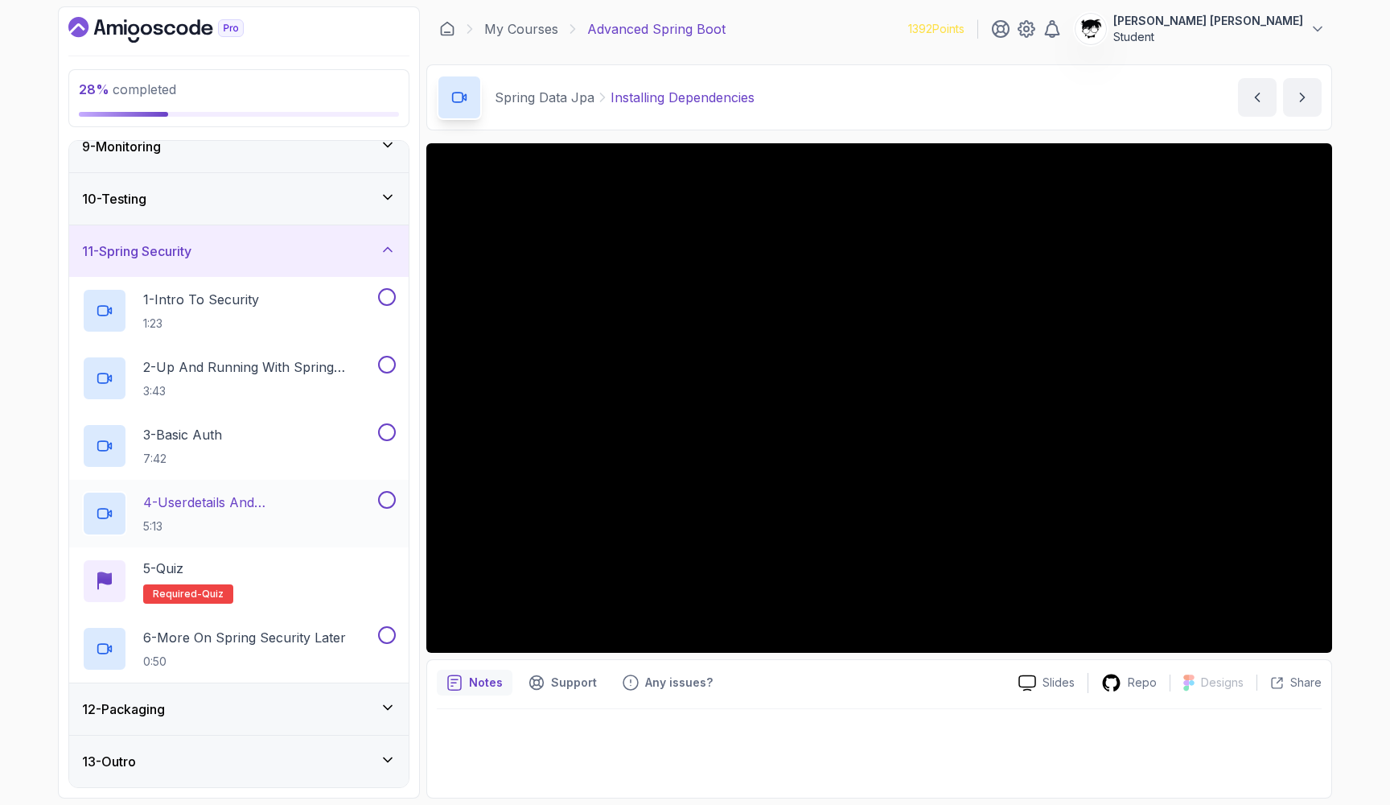
scroll to position [438, 0]
